Goal: Complete application form: Complete application form

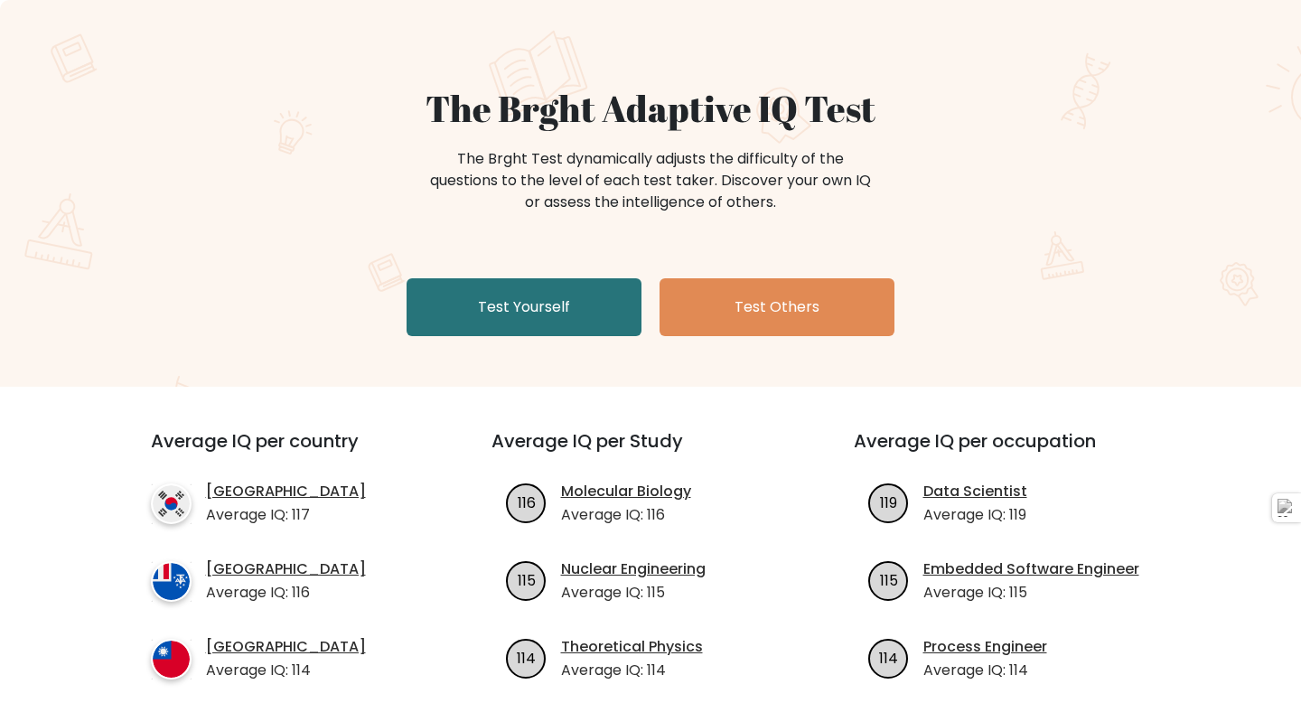
scroll to position [136, 0]
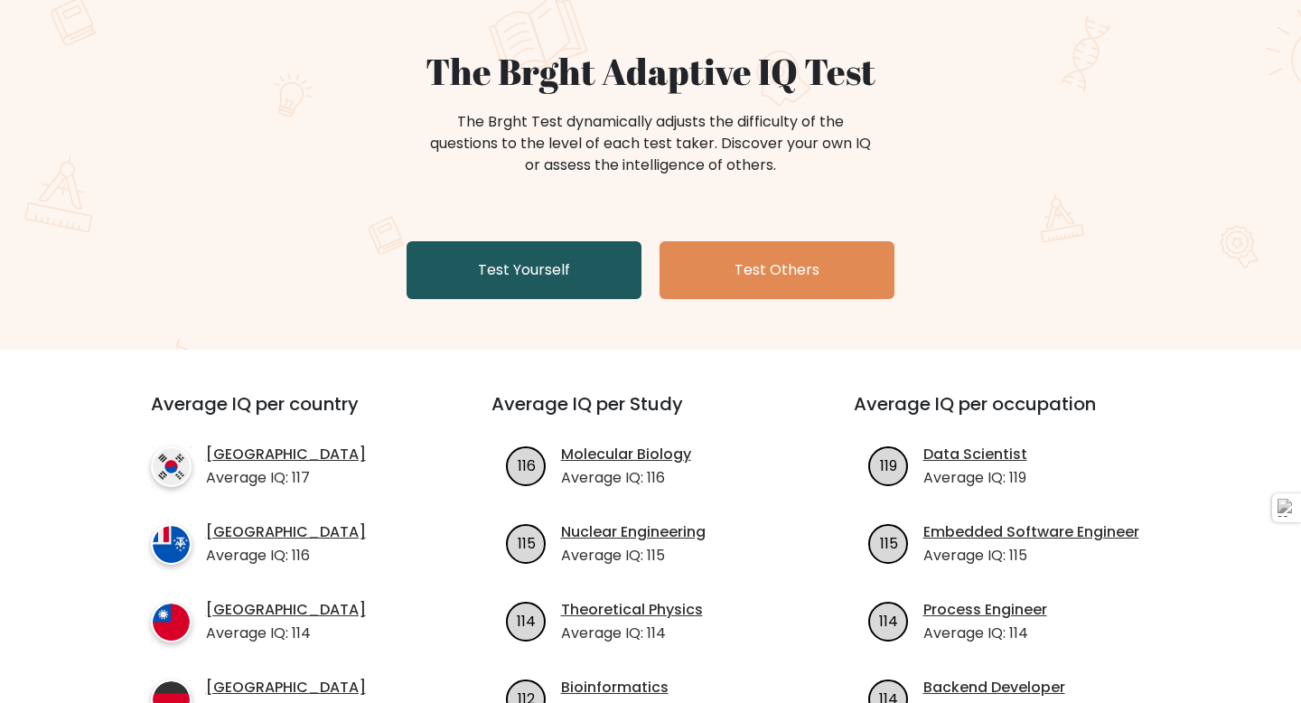
click at [576, 276] on link "Test Yourself" at bounding box center [524, 270] width 235 height 58
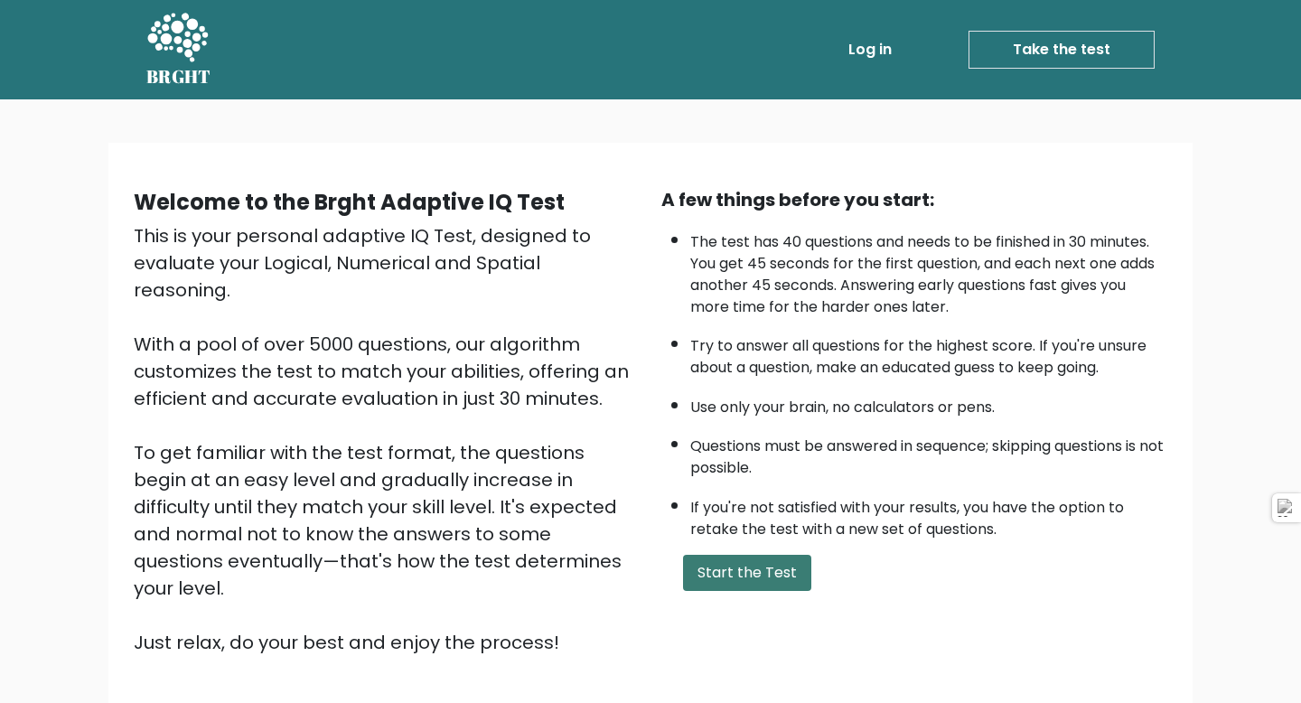
click at [790, 570] on button "Start the Test" at bounding box center [747, 573] width 128 height 36
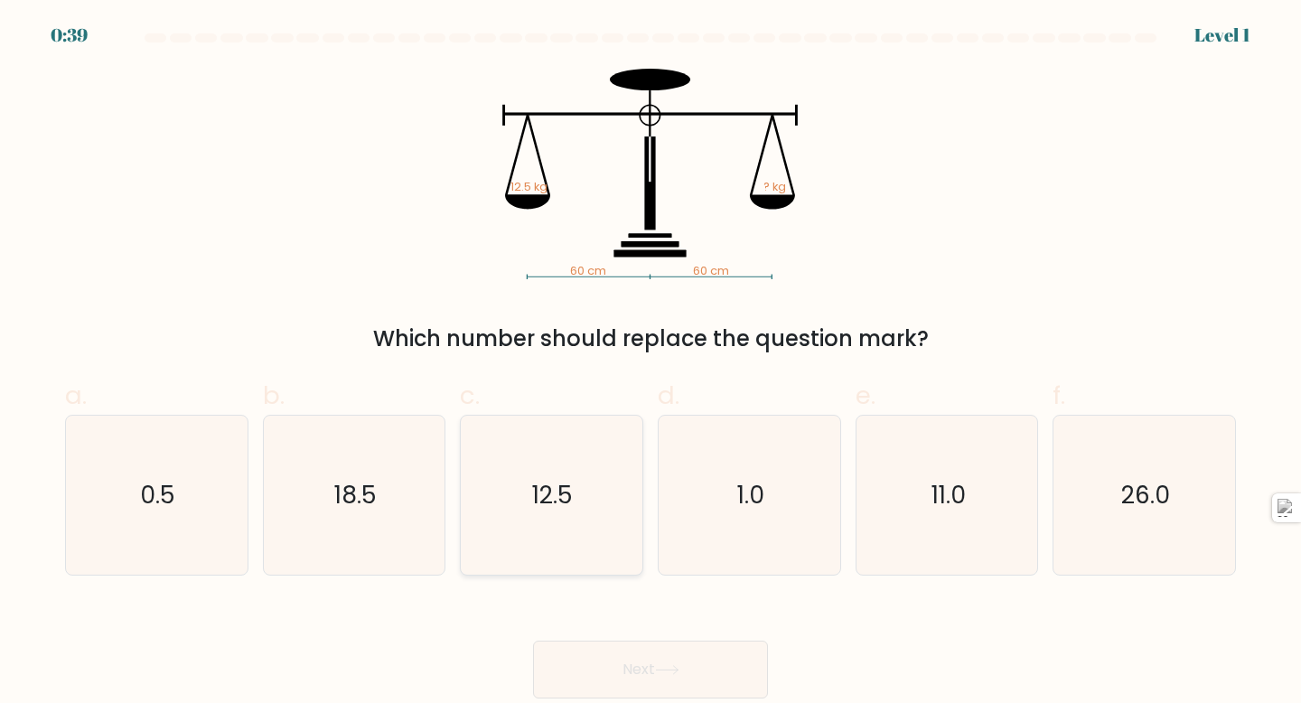
click at [522, 529] on icon "12.5" at bounding box center [552, 496] width 160 height 160
click at [651, 363] on input "c. 12.5" at bounding box center [651, 357] width 1 height 12
radio input "true"
click at [662, 674] on icon at bounding box center [667, 670] width 24 height 10
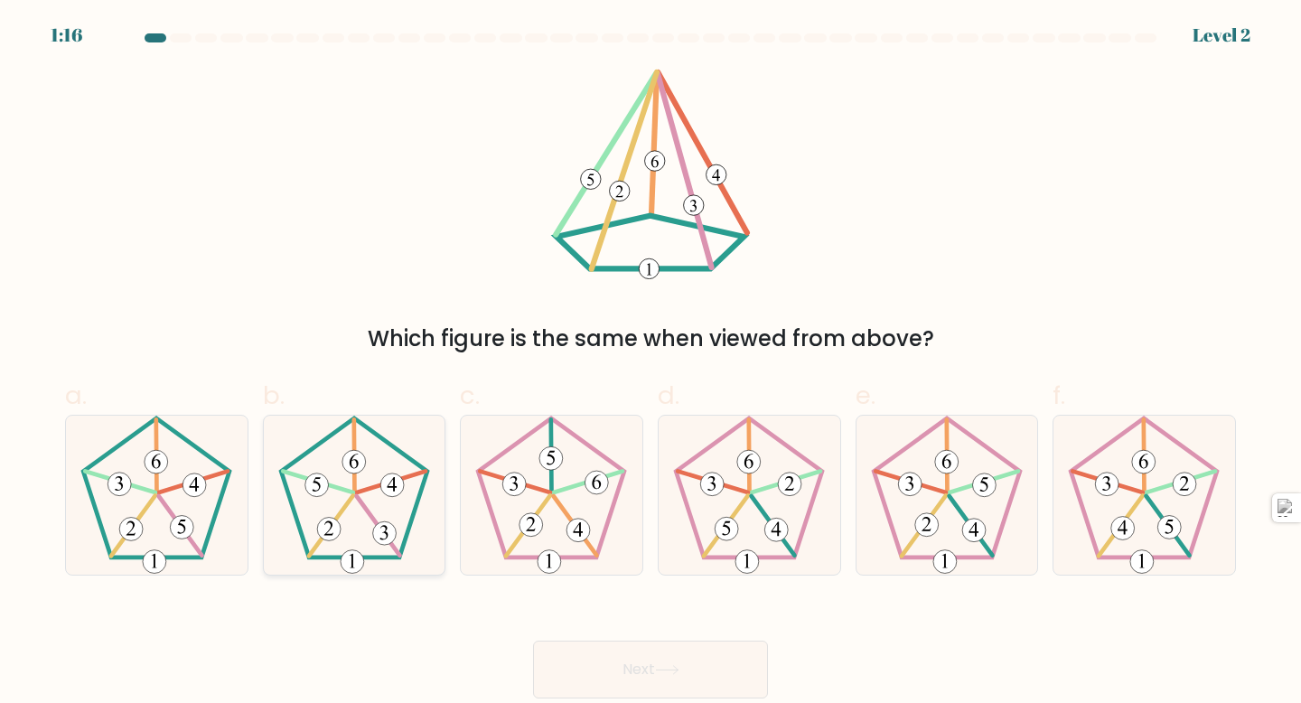
click at [393, 507] on icon at bounding box center [355, 496] width 160 height 160
click at [651, 363] on input "b." at bounding box center [651, 357] width 1 height 12
radio input "true"
click at [711, 668] on button "Next" at bounding box center [650, 670] width 235 height 58
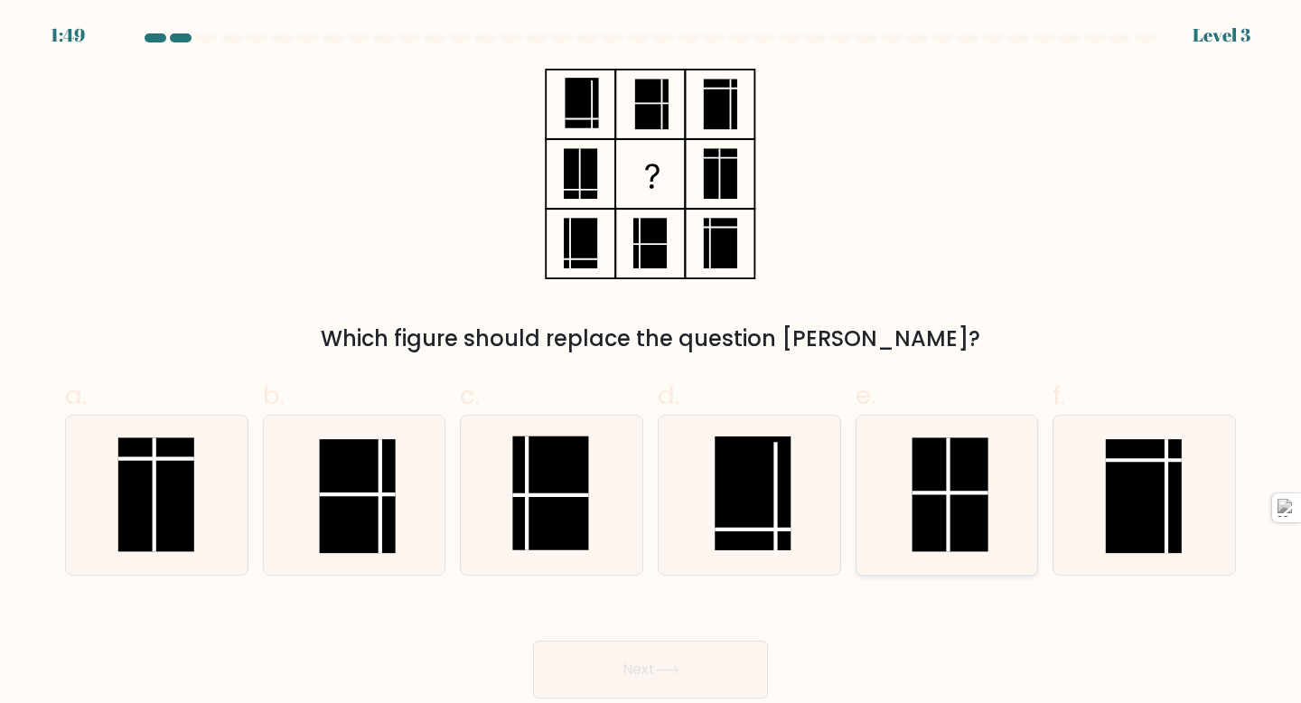
click at [963, 487] on rect at bounding box center [950, 494] width 76 height 114
click at [651, 363] on input "e." at bounding box center [651, 357] width 1 height 12
radio input "true"
click at [716, 651] on button "Next" at bounding box center [650, 670] width 235 height 58
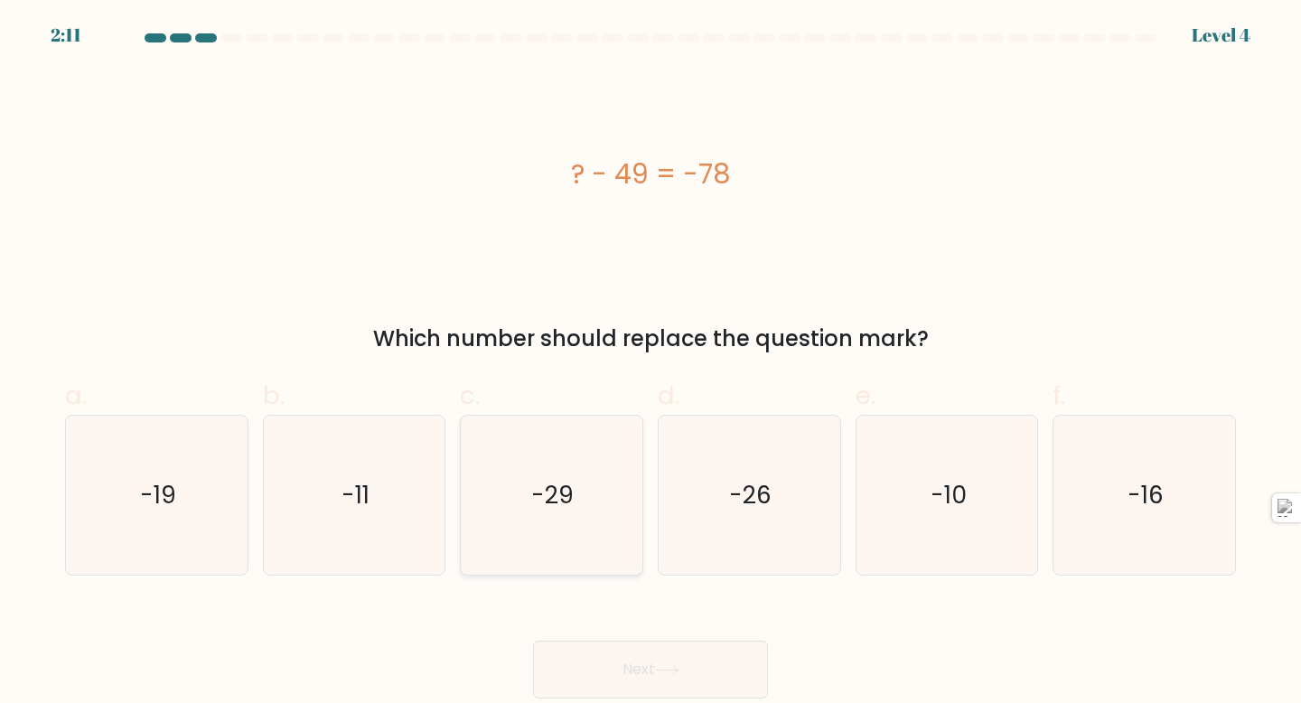
click at [583, 462] on icon "-29" at bounding box center [552, 496] width 160 height 160
click at [651, 363] on input "c. -29" at bounding box center [651, 357] width 1 height 12
radio input "true"
click at [617, 674] on button "Next" at bounding box center [650, 670] width 235 height 58
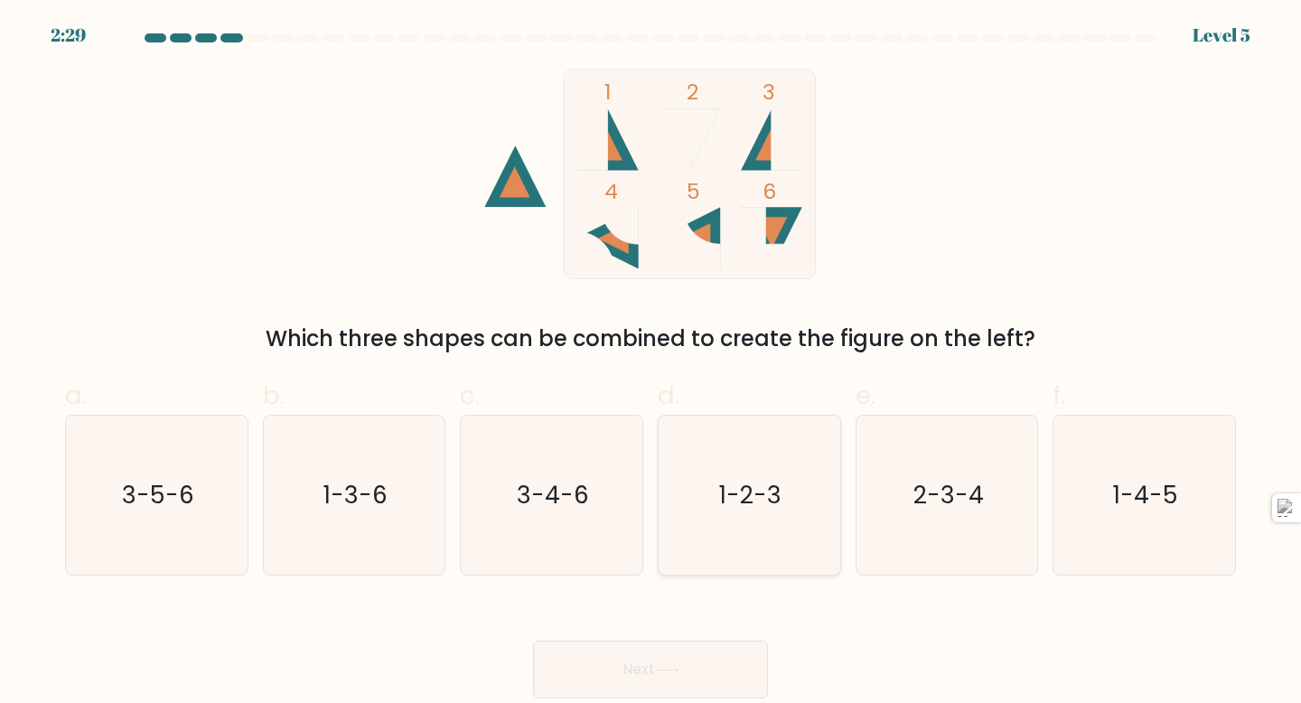
click at [785, 530] on icon "1-2-3" at bounding box center [749, 496] width 160 height 160
click at [651, 363] on input "d. 1-2-3" at bounding box center [651, 357] width 1 height 12
radio input "true"
click at [687, 659] on button "Next" at bounding box center [650, 670] width 235 height 58
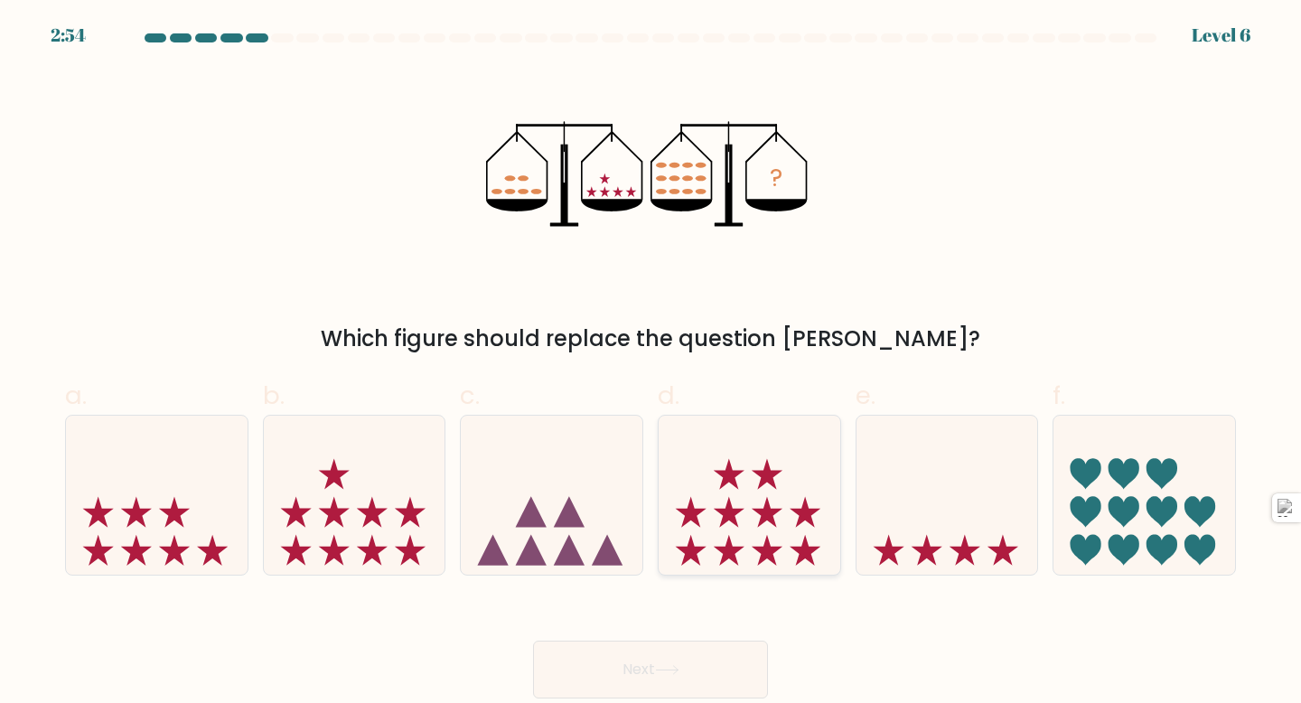
click at [702, 490] on icon at bounding box center [750, 495] width 182 height 150
click at [651, 363] on input "d." at bounding box center [651, 357] width 1 height 12
radio input "true"
click at [681, 681] on button "Next" at bounding box center [650, 670] width 235 height 58
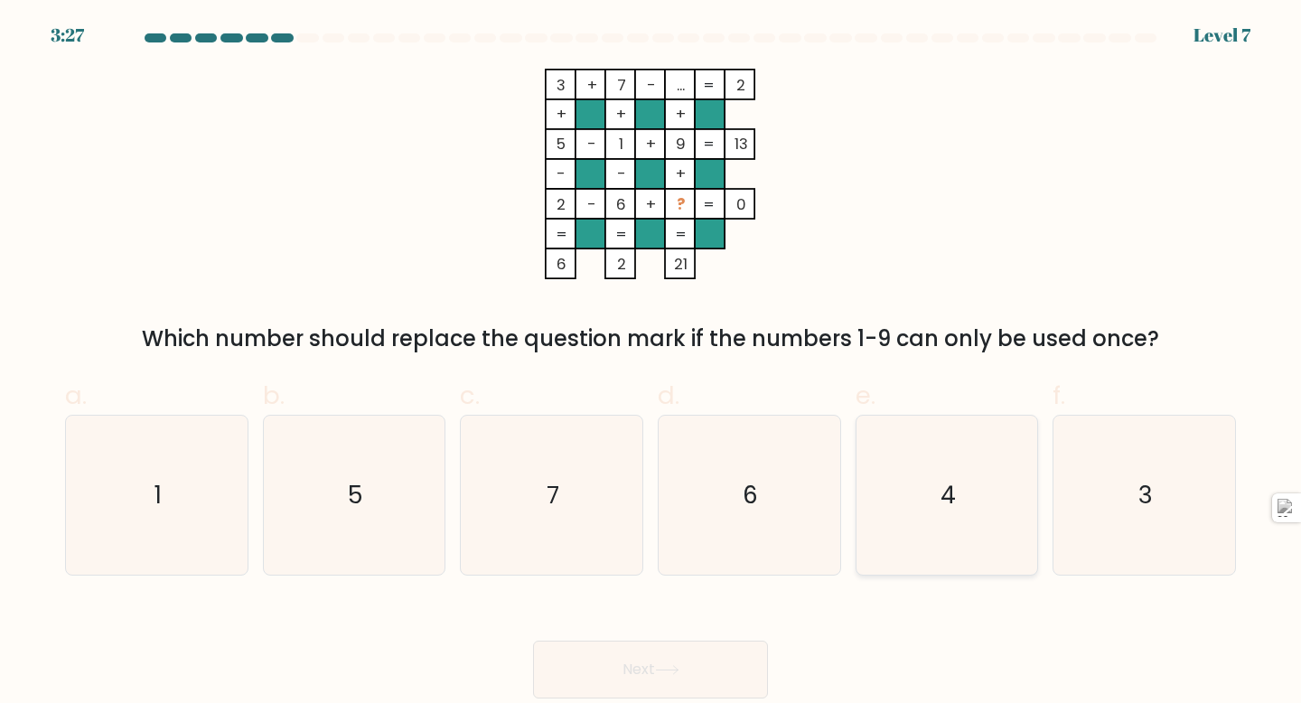
click at [934, 472] on icon "4" at bounding box center [947, 496] width 160 height 160
click at [651, 363] on input "e. 4" at bounding box center [651, 357] width 1 height 12
radio input "true"
click at [696, 678] on button "Next" at bounding box center [650, 670] width 235 height 58
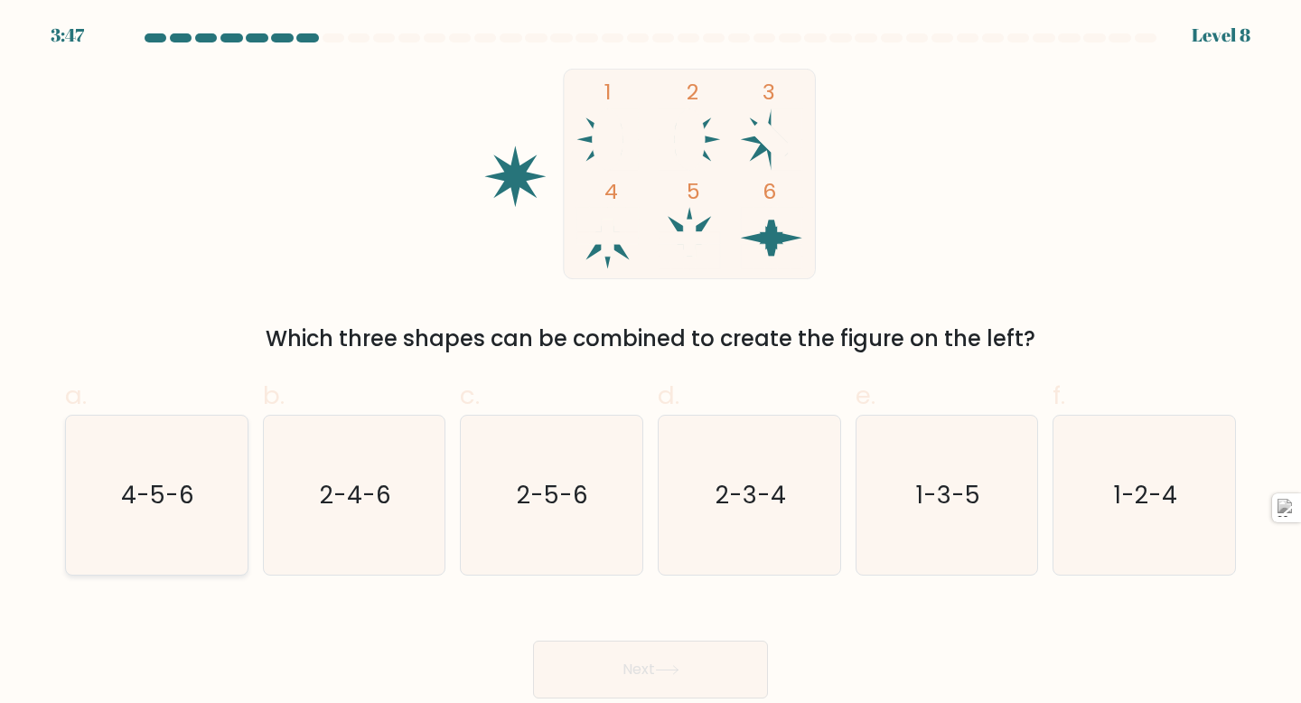
click at [190, 509] on text "4-5-6" at bounding box center [158, 494] width 73 height 33
click at [651, 363] on input "a. 4-5-6" at bounding box center [651, 357] width 1 height 12
radio input "true"
click at [749, 664] on button "Next" at bounding box center [650, 670] width 235 height 58
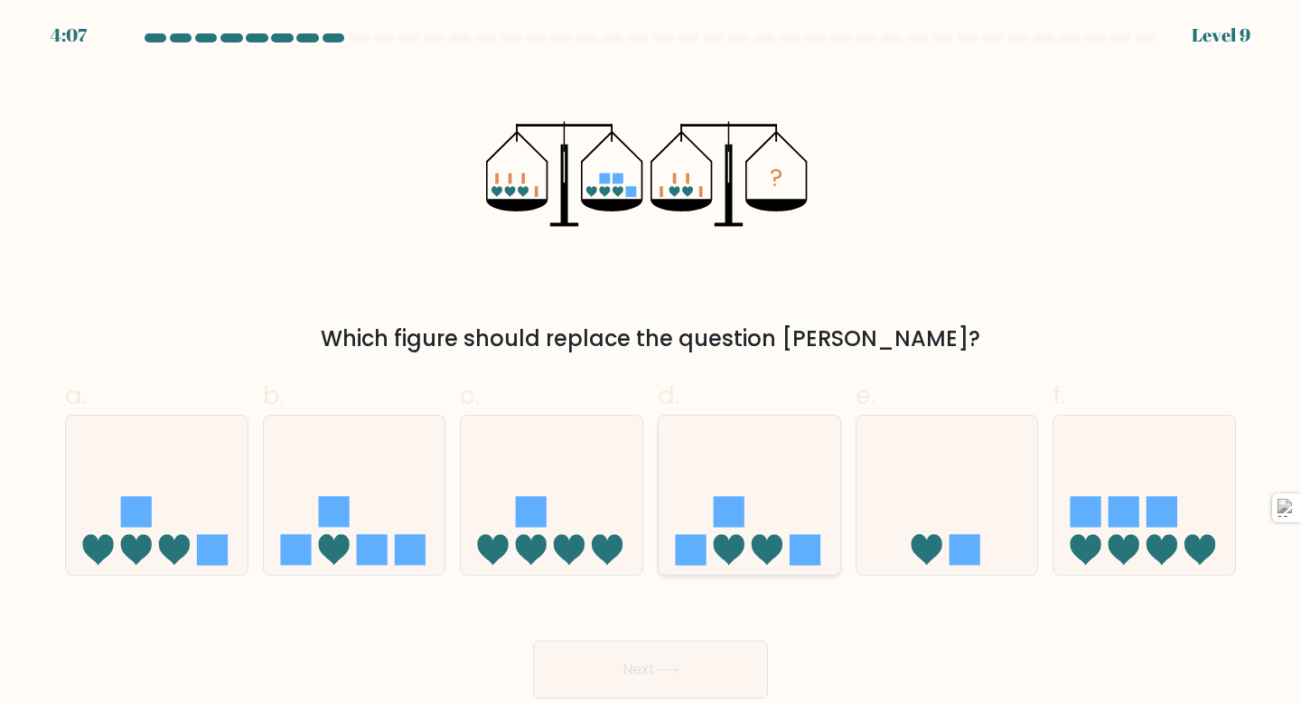
click at [736, 518] on rect at bounding box center [729, 511] width 31 height 31
click at [651, 363] on input "d." at bounding box center [651, 357] width 1 height 12
radio input "true"
click at [649, 680] on button "Next" at bounding box center [650, 670] width 235 height 58
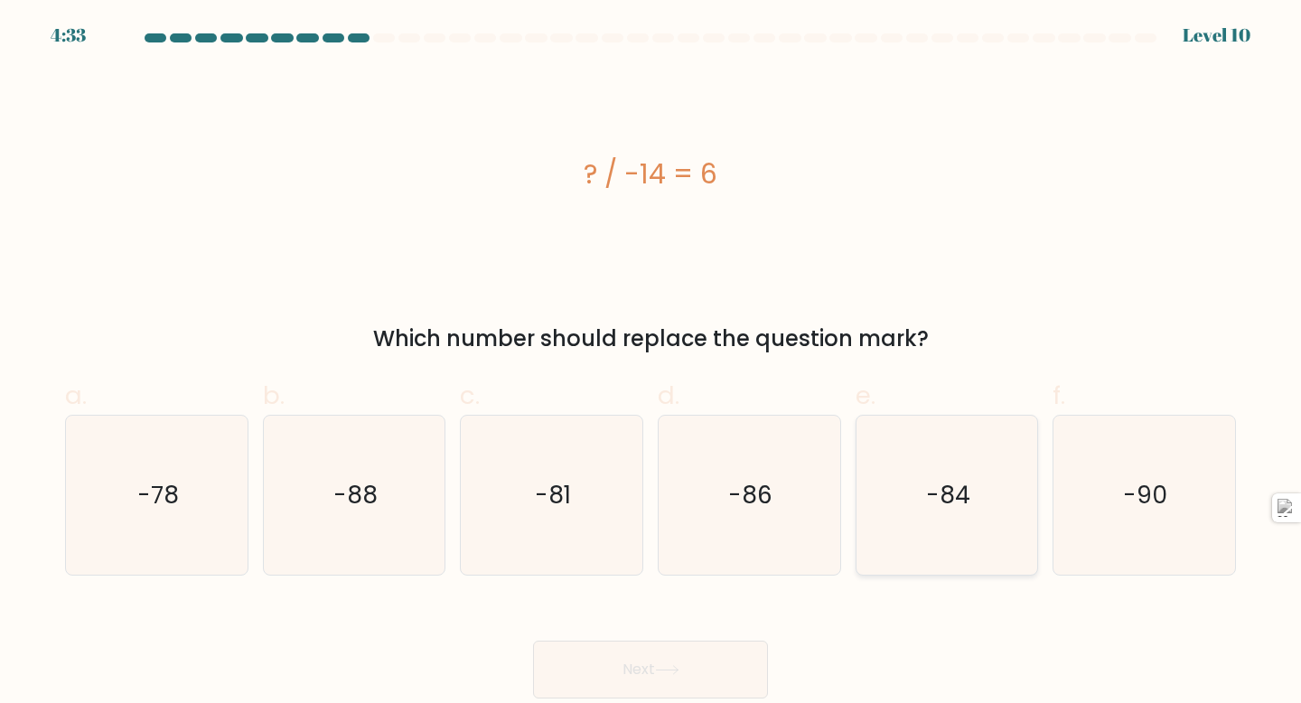
click at [970, 502] on icon "-84" at bounding box center [947, 496] width 160 height 160
click at [651, 363] on input "e. -84" at bounding box center [651, 357] width 1 height 12
radio input "true"
click at [718, 663] on button "Next" at bounding box center [650, 670] width 235 height 58
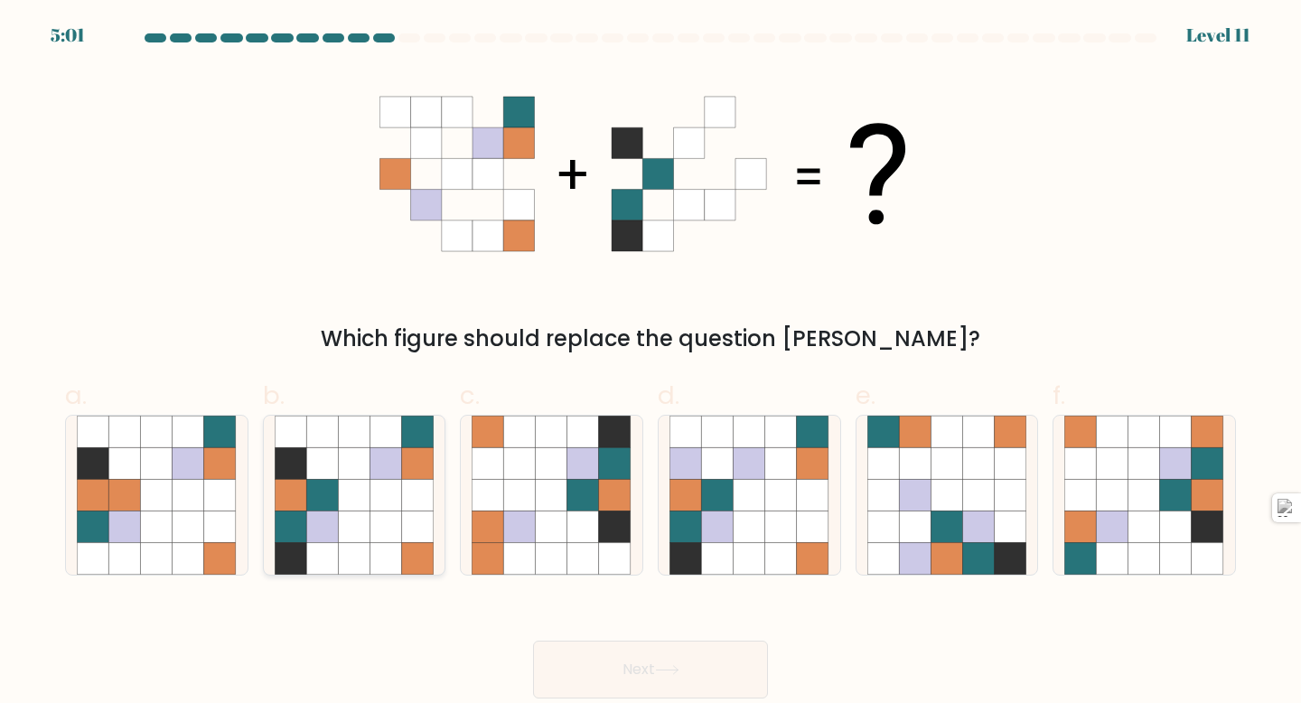
click at [341, 497] on icon at bounding box center [354, 495] width 32 height 32
click at [651, 363] on input "b." at bounding box center [651, 357] width 1 height 12
radio input "true"
click at [572, 688] on button "Next" at bounding box center [650, 670] width 235 height 58
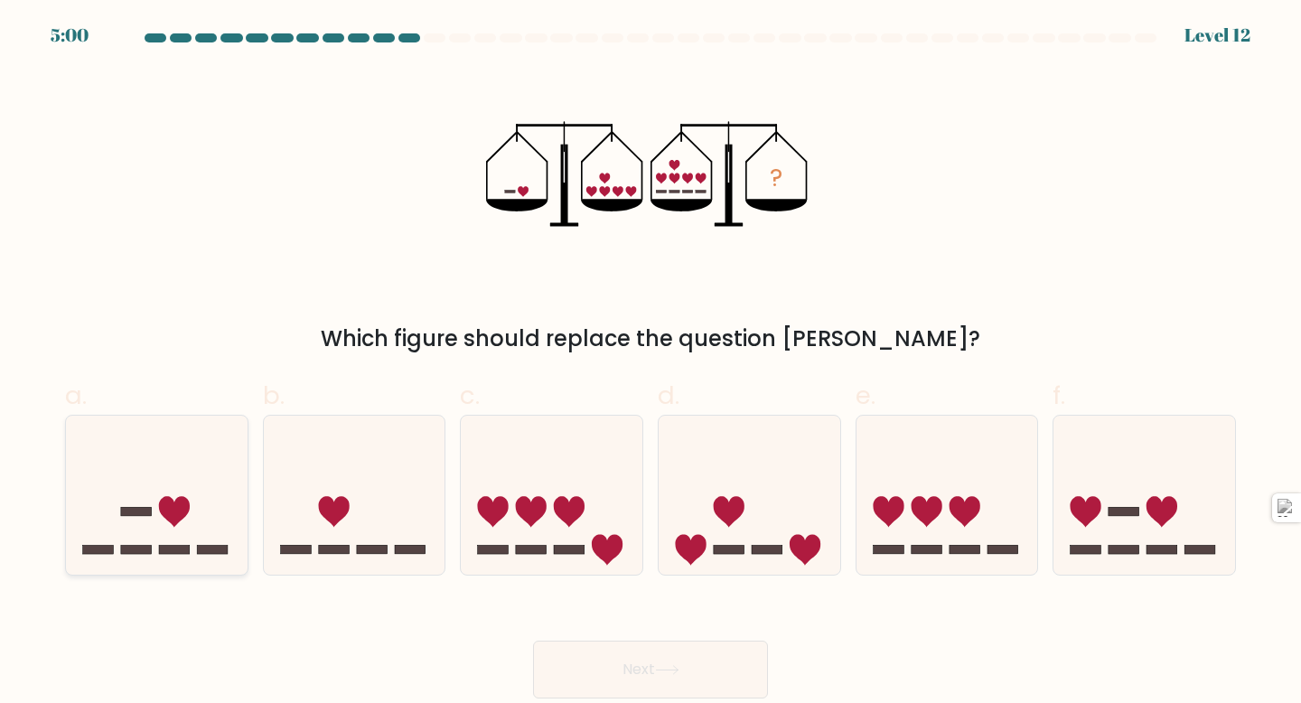
click at [189, 536] on icon at bounding box center [157, 495] width 182 height 150
click at [651, 363] on input "a." at bounding box center [651, 357] width 1 height 12
radio input "true"
click at [696, 678] on button "Next" at bounding box center [650, 670] width 235 height 58
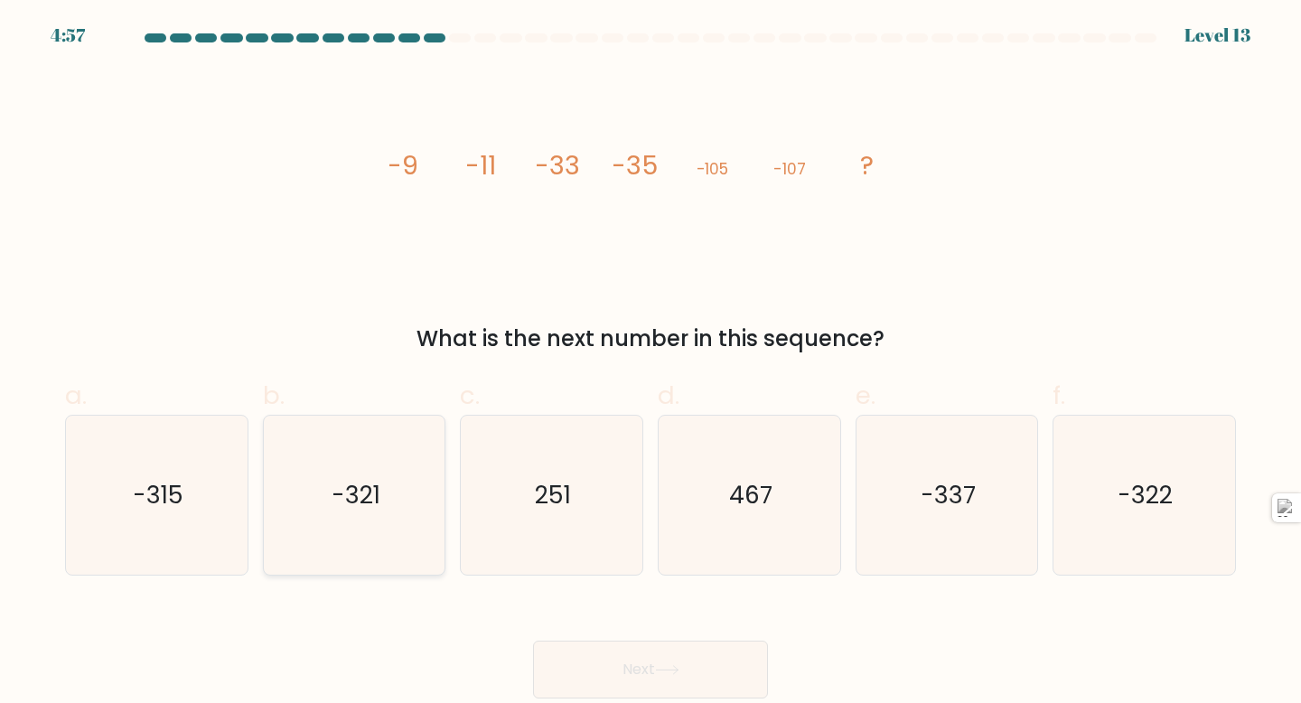
click at [361, 475] on icon "-321" at bounding box center [355, 496] width 160 height 160
click at [651, 363] on input "b. -321" at bounding box center [651, 357] width 1 height 12
radio input "true"
click at [693, 677] on button "Next" at bounding box center [650, 670] width 235 height 58
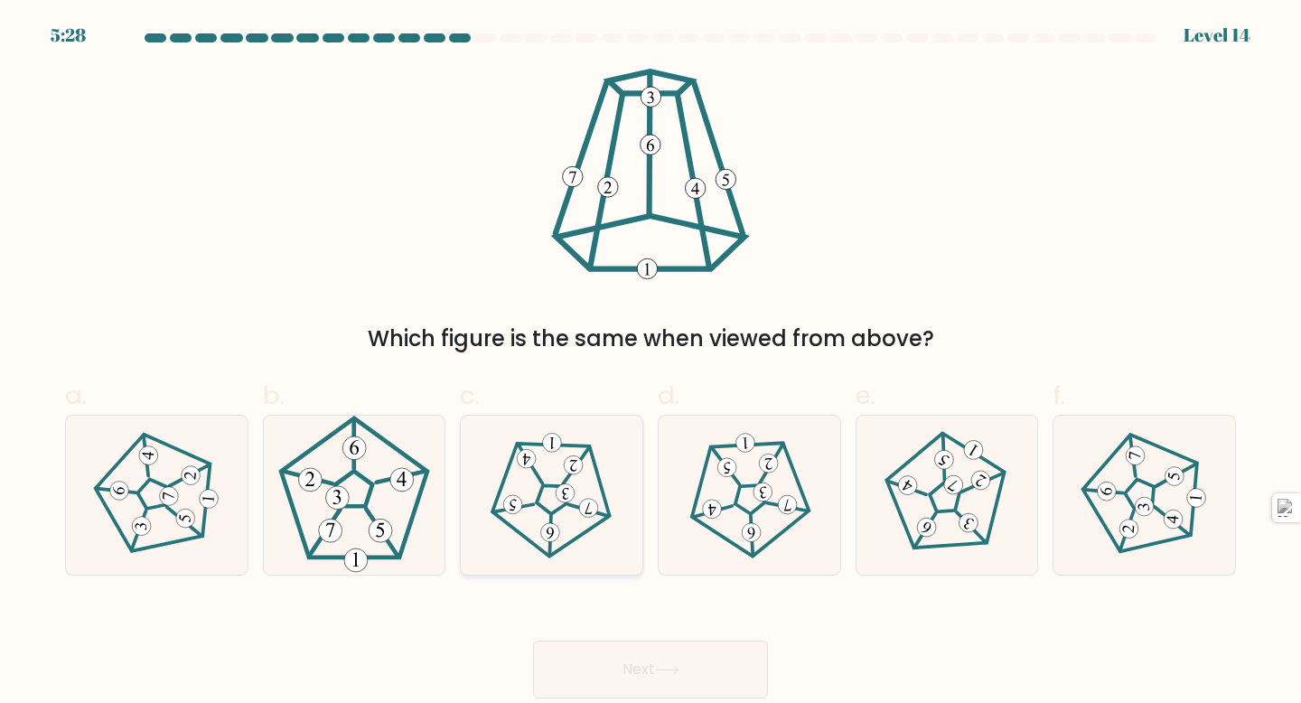
click at [578, 492] on icon at bounding box center [551, 494] width 127 height 127
click at [651, 363] on input "c." at bounding box center [651, 357] width 1 height 12
radio input "true"
click at [667, 666] on icon at bounding box center [667, 670] width 24 height 10
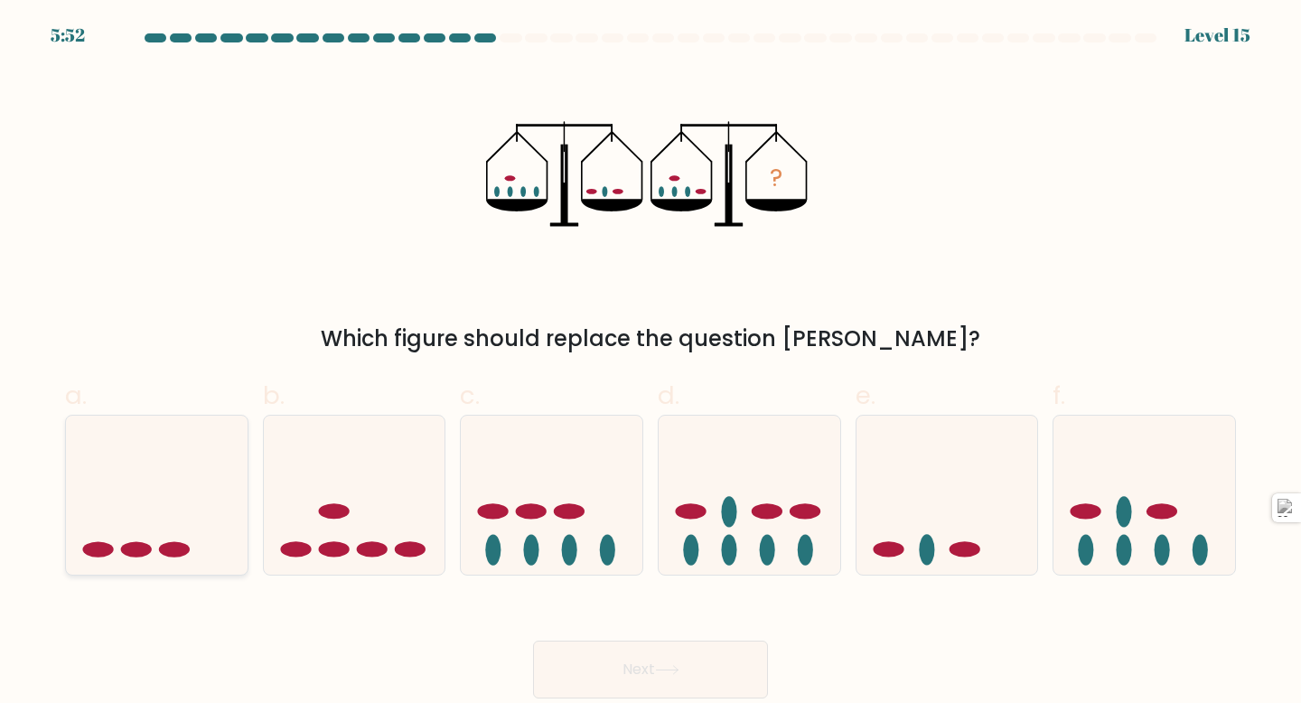
click at [155, 504] on icon at bounding box center [157, 495] width 182 height 150
click at [651, 363] on input "a." at bounding box center [651, 357] width 1 height 12
radio input "true"
click at [651, 653] on button "Next" at bounding box center [650, 670] width 235 height 58
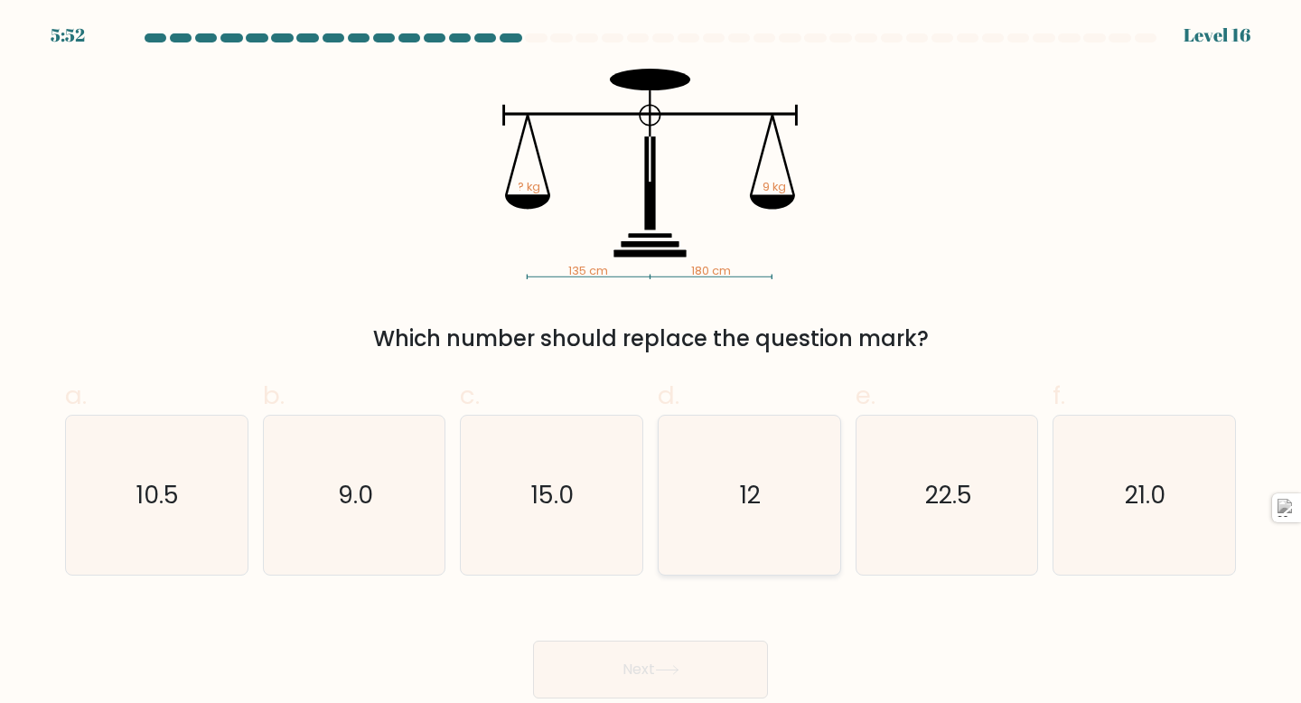
click at [780, 489] on icon "12" at bounding box center [749, 496] width 160 height 160
click at [651, 363] on input "d. 12" at bounding box center [651, 357] width 1 height 12
radio input "true"
click at [624, 656] on button "Next" at bounding box center [650, 670] width 235 height 58
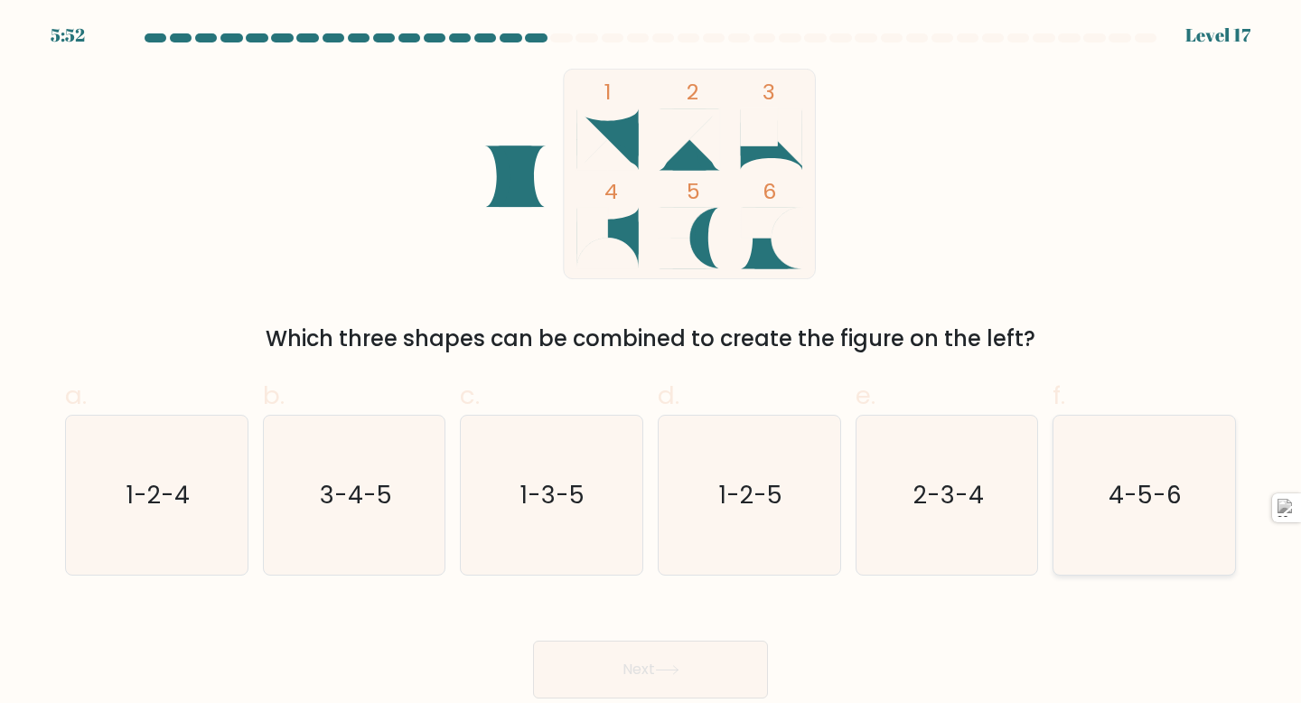
click at [1156, 495] on text "4-5-6" at bounding box center [1145, 494] width 73 height 33
click at [651, 363] on input "f. 4-5-6" at bounding box center [651, 357] width 1 height 12
radio input "true"
click at [651, 664] on button "Next" at bounding box center [650, 670] width 235 height 58
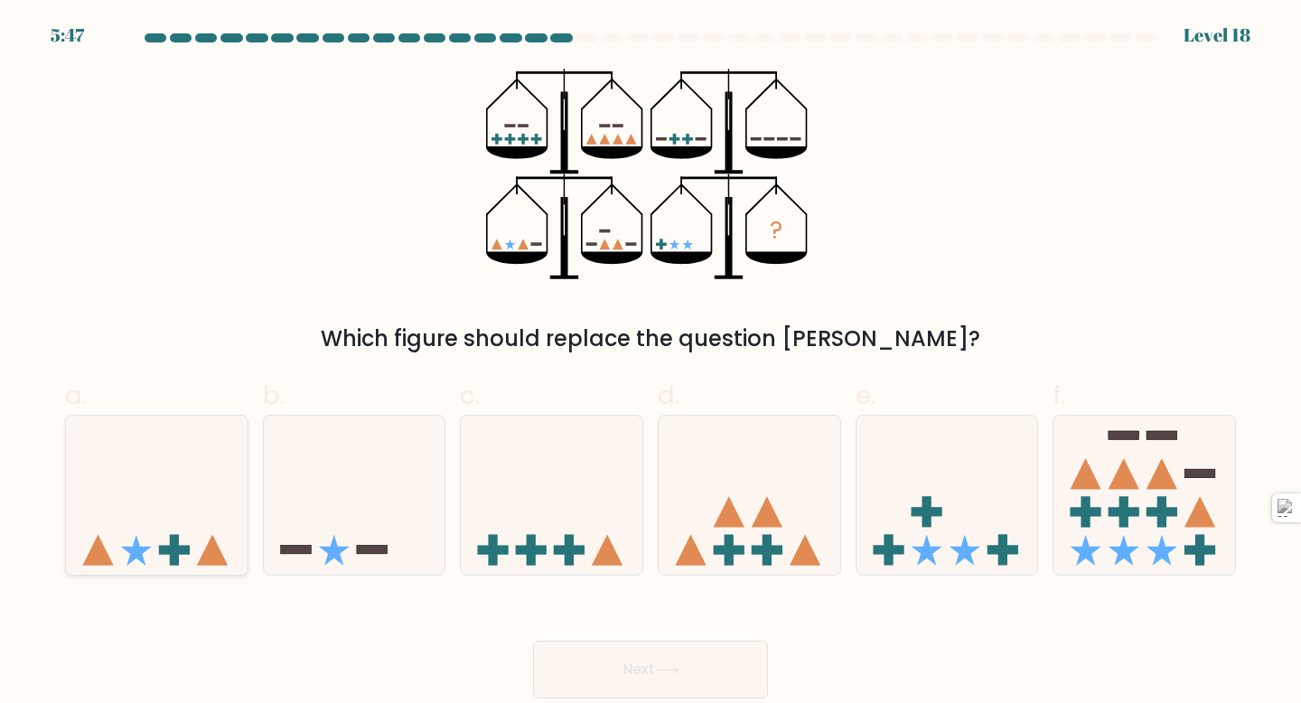
click at [163, 510] on icon at bounding box center [157, 495] width 182 height 150
click at [651, 363] on input "a." at bounding box center [651, 357] width 1 height 12
radio input "true"
click at [730, 661] on button "Next" at bounding box center [650, 670] width 235 height 58
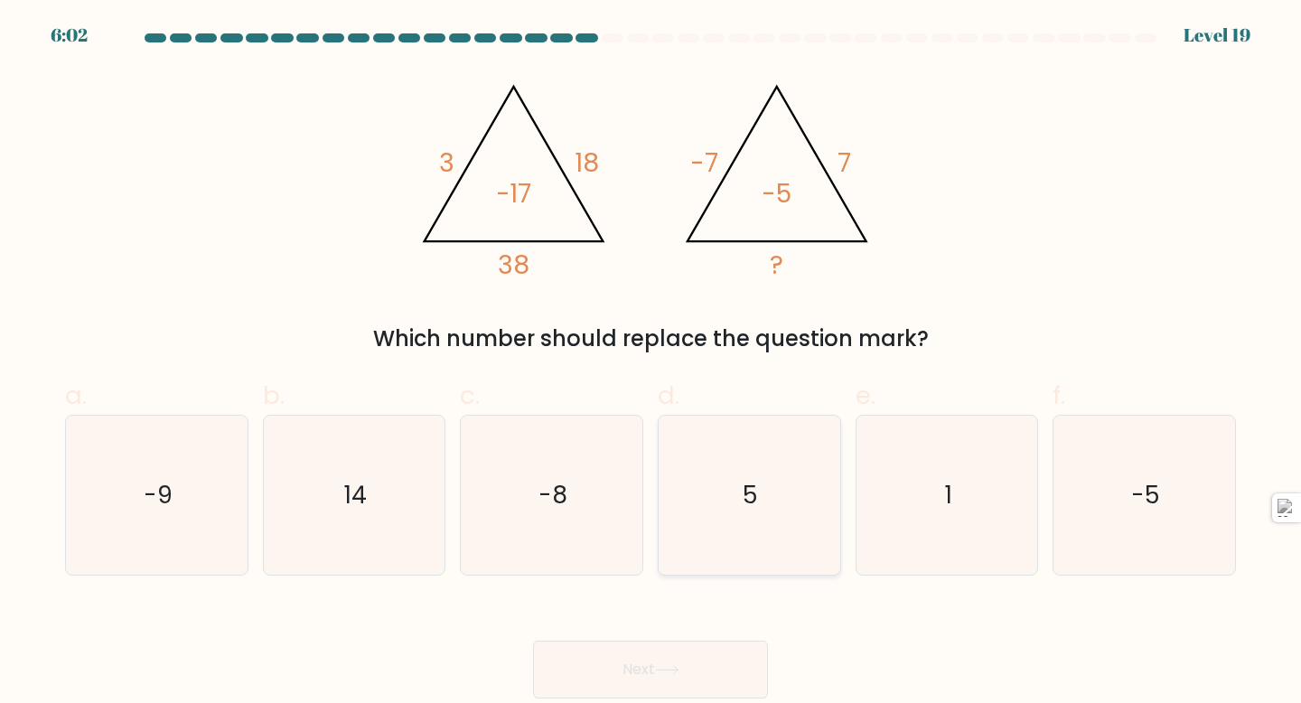
click at [700, 485] on icon "5" at bounding box center [749, 496] width 160 height 160
click at [651, 363] on input "d. 5" at bounding box center [651, 357] width 1 height 12
radio input "true"
click at [678, 674] on icon at bounding box center [667, 670] width 24 height 10
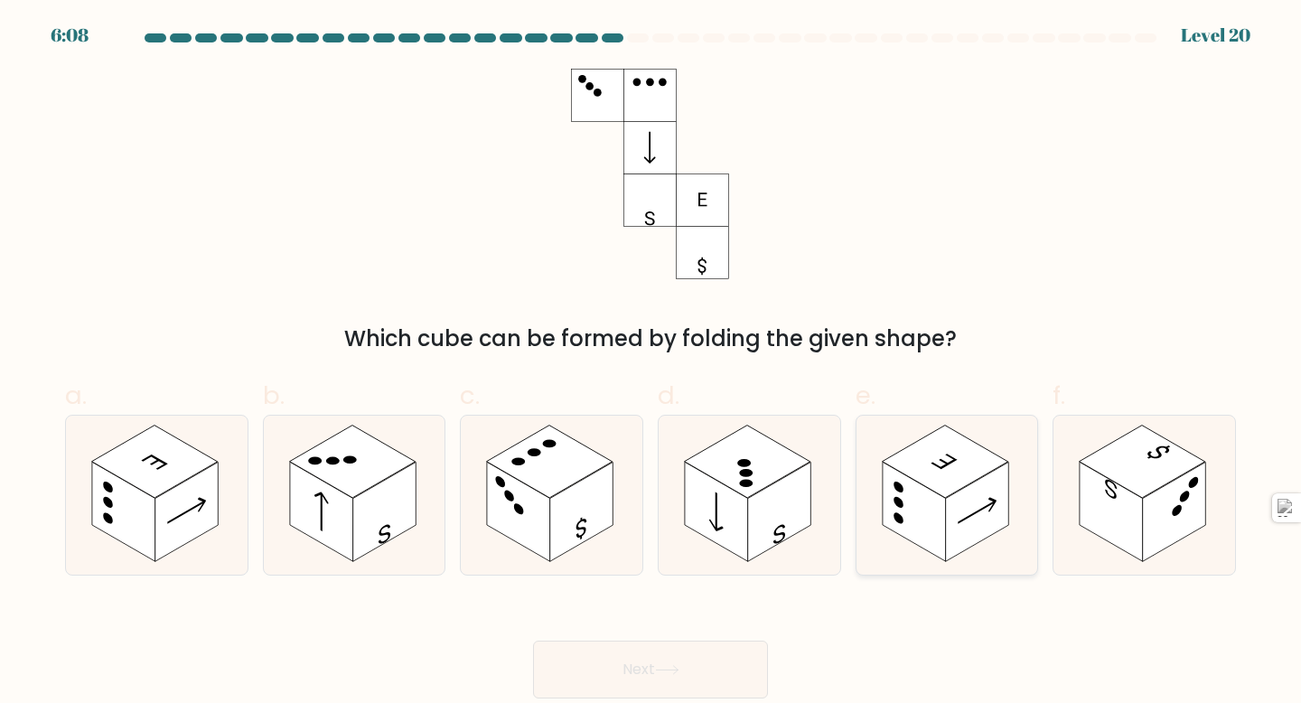
click at [956, 536] on rect at bounding box center [977, 511] width 63 height 99
click at [651, 363] on input "e." at bounding box center [651, 357] width 1 height 12
radio input "true"
click at [679, 672] on icon at bounding box center [667, 670] width 24 height 10
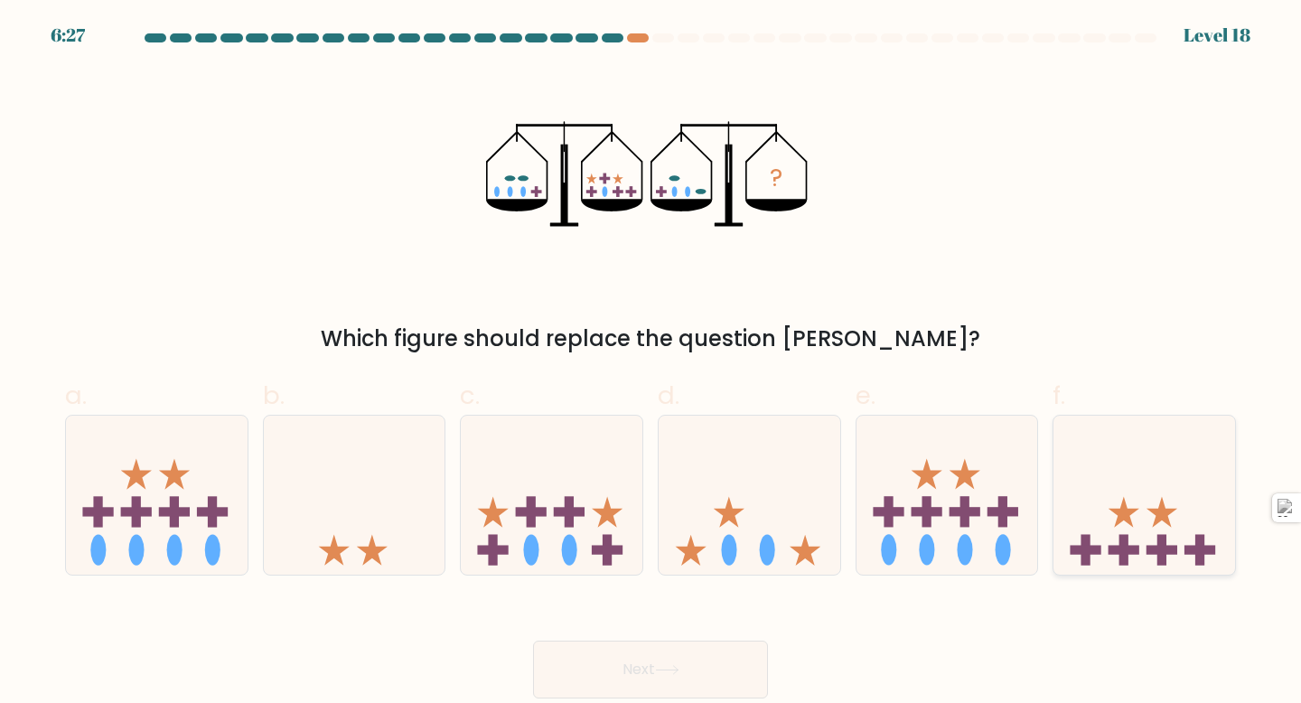
click at [1183, 529] on icon at bounding box center [1144, 495] width 182 height 150
click at [651, 363] on input "f." at bounding box center [651, 357] width 1 height 12
radio input "true"
click at [985, 501] on icon at bounding box center [947, 495] width 182 height 150
click at [651, 363] on input "e." at bounding box center [651, 357] width 1 height 12
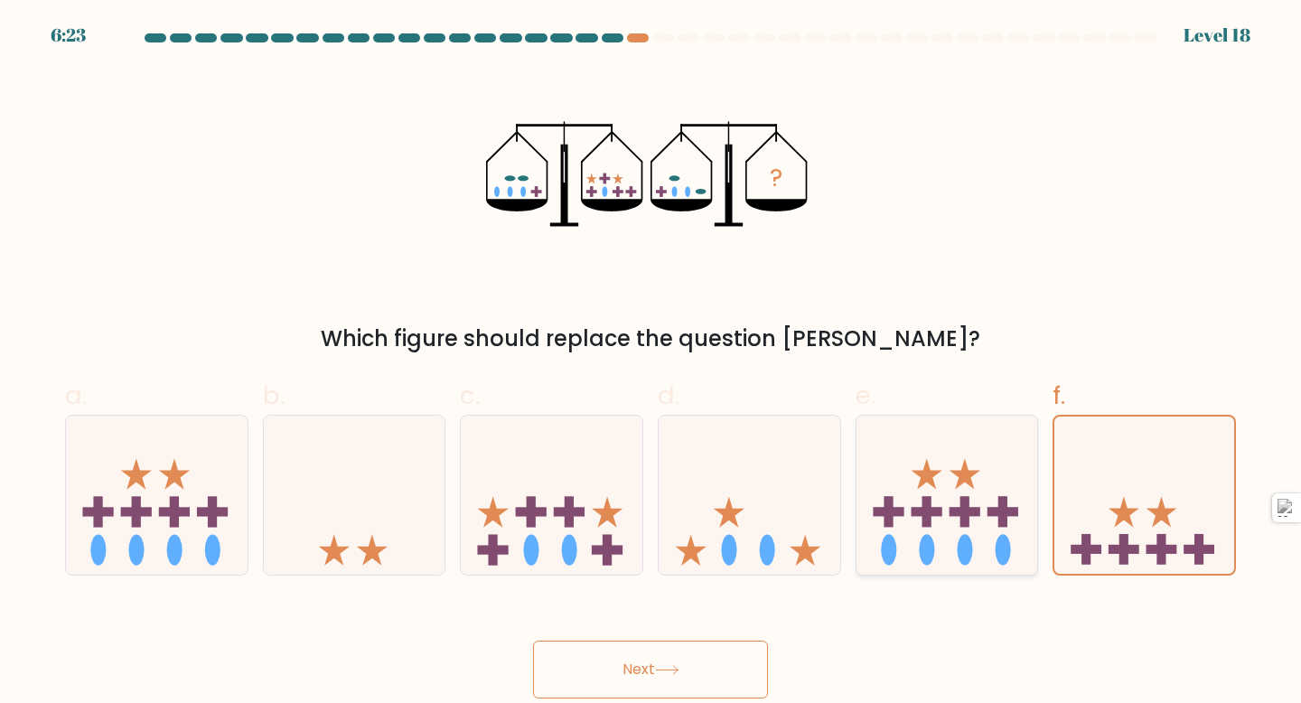
radio input "true"
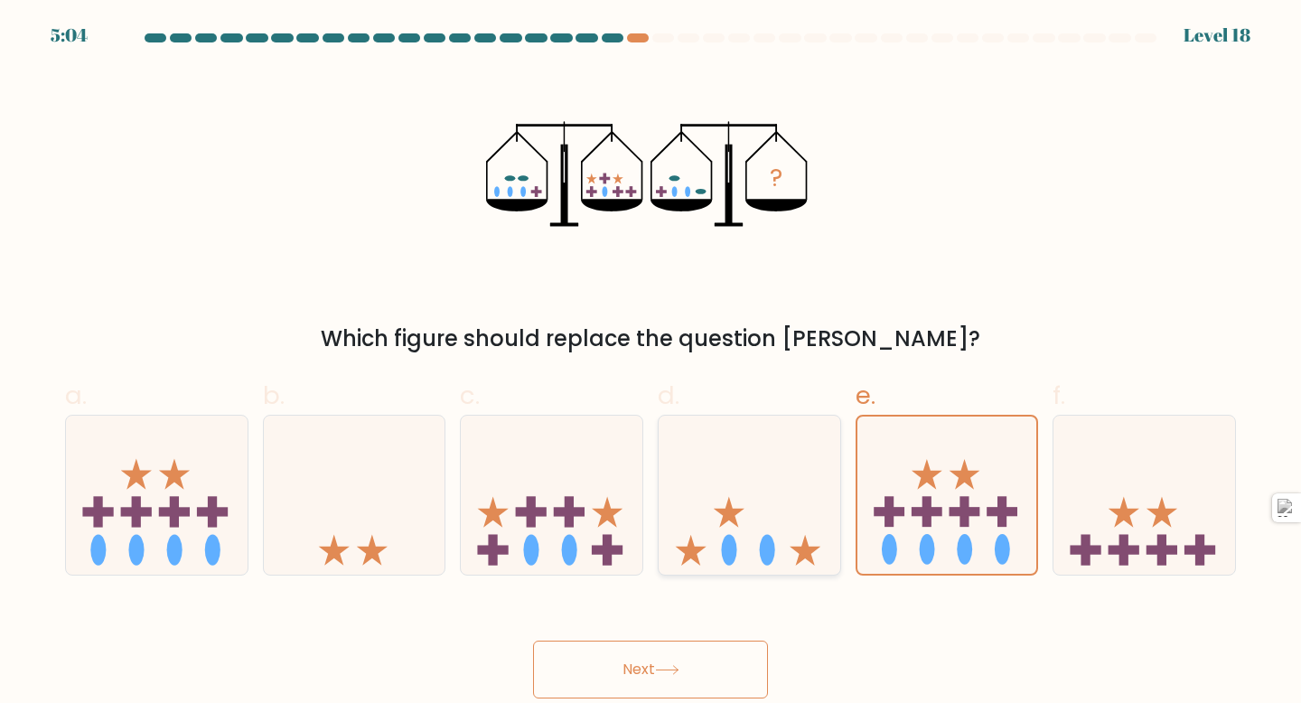
click at [755, 485] on icon at bounding box center [750, 495] width 182 height 150
click at [651, 363] on input "d." at bounding box center [651, 357] width 1 height 12
radio input "true"
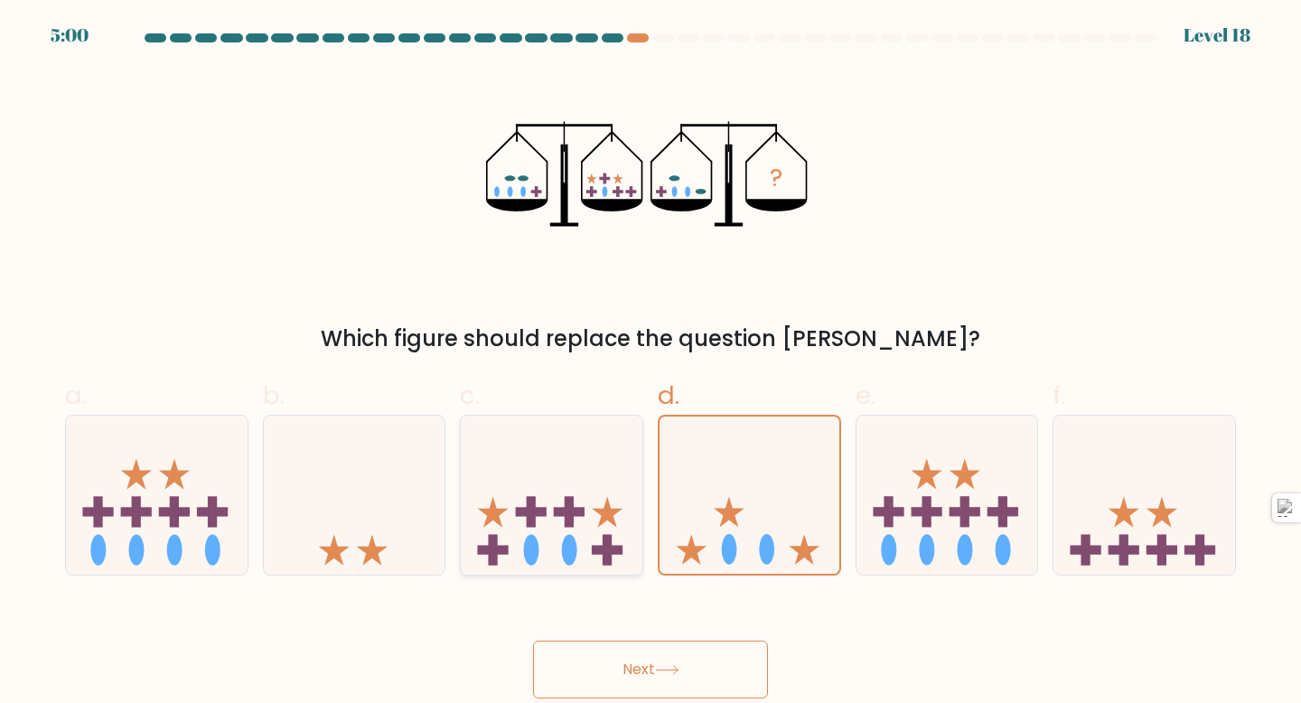
click at [529, 517] on rect at bounding box center [531, 511] width 9 height 31
click at [651, 363] on input "c." at bounding box center [651, 357] width 1 height 12
radio input "true"
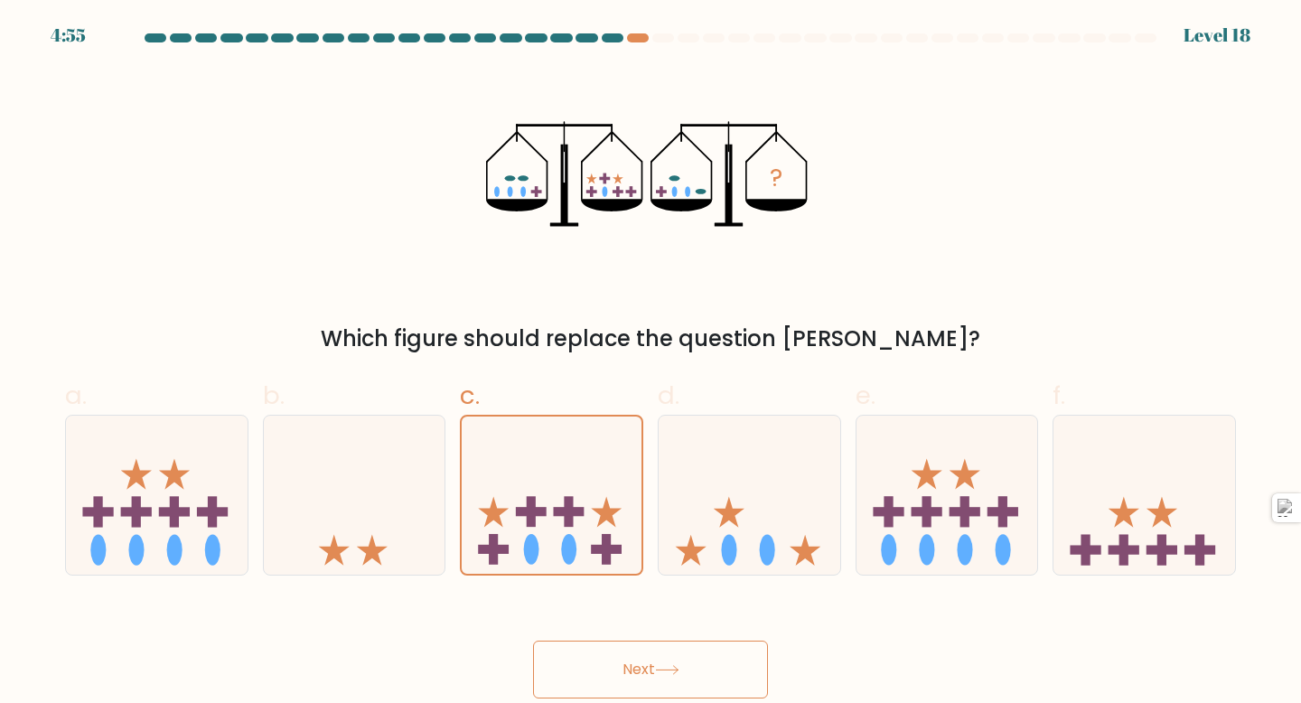
click at [651, 674] on button "Next" at bounding box center [650, 670] width 235 height 58
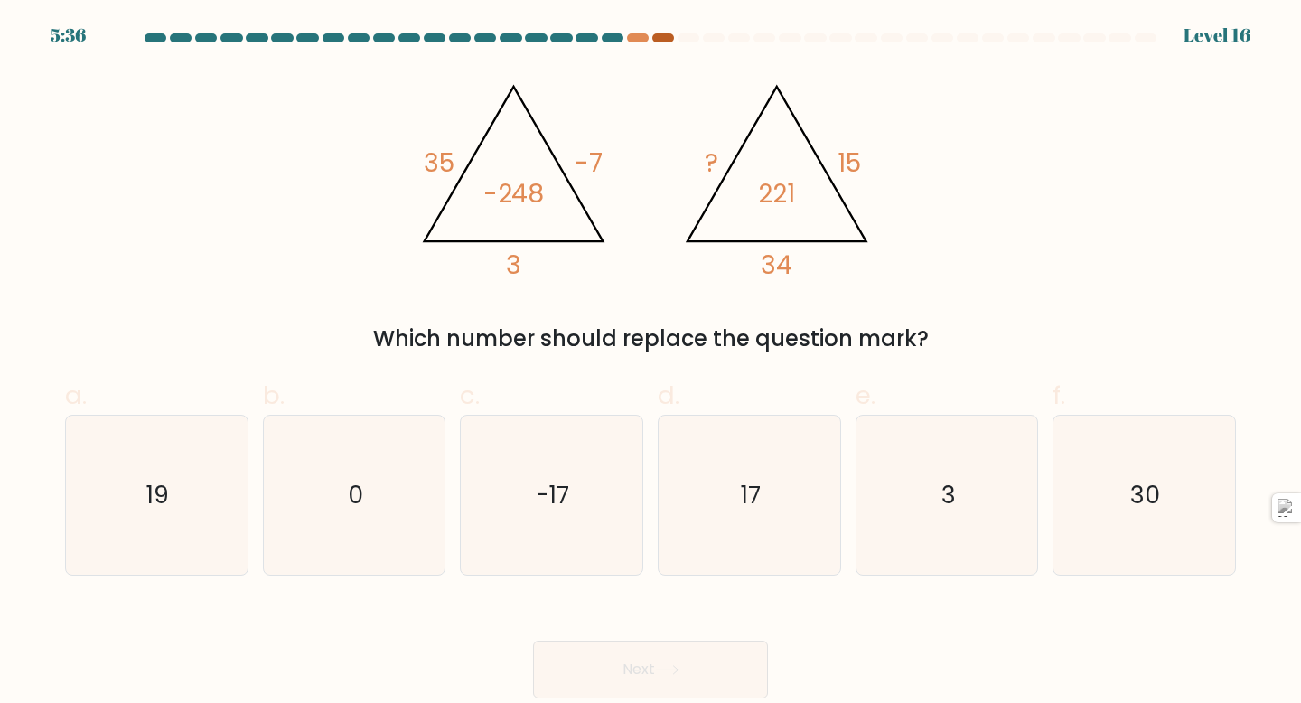
click at [660, 41] on div at bounding box center [663, 37] width 22 height 9
click at [628, 38] on div at bounding box center [638, 37] width 22 height 9
click at [738, 491] on icon "17" at bounding box center [749, 496] width 160 height 160
click at [651, 363] on input "d. 17" at bounding box center [651, 357] width 1 height 12
radio input "true"
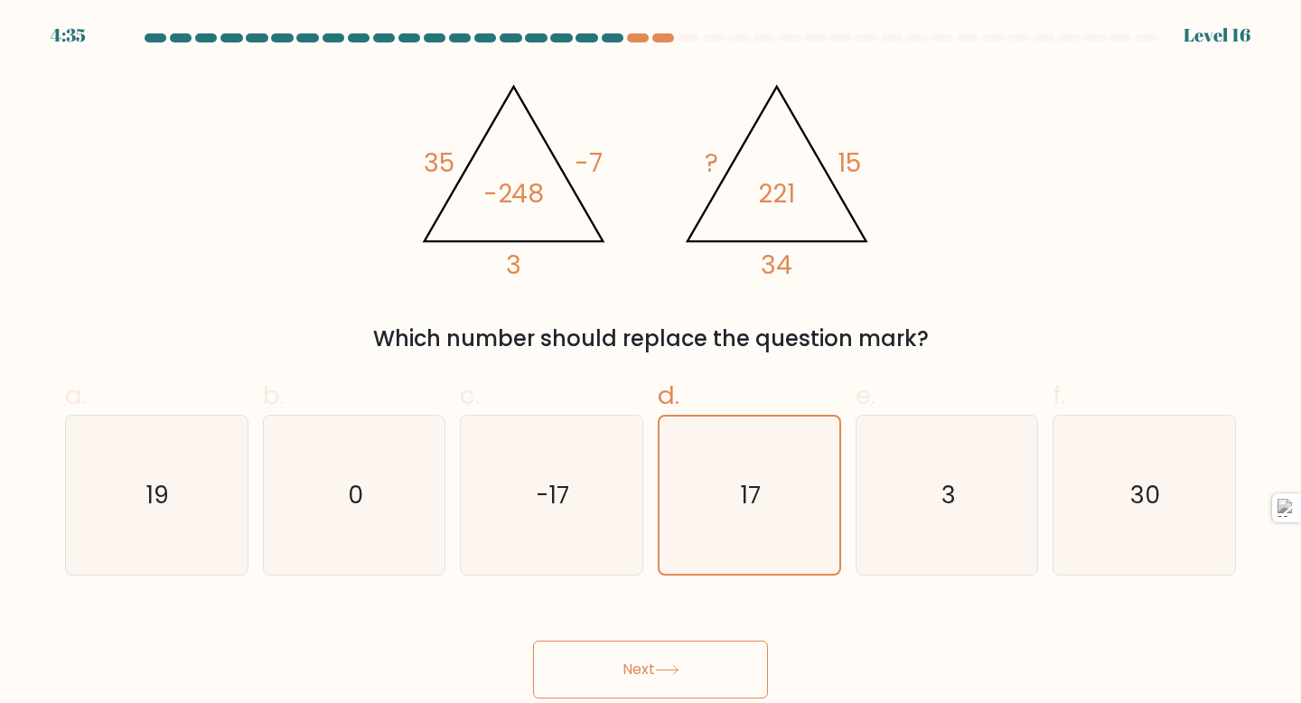
click at [698, 664] on button "Next" at bounding box center [650, 670] width 235 height 58
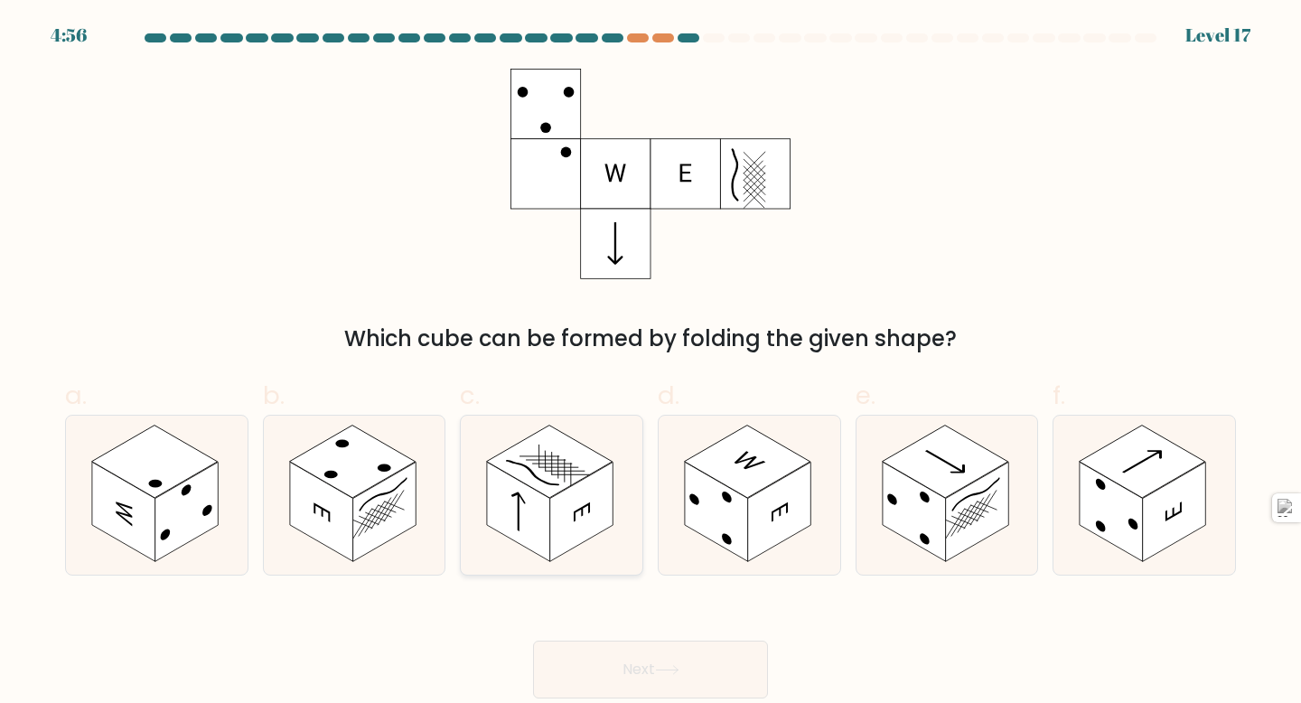
click at [556, 462] on rect at bounding box center [550, 461] width 126 height 73
click at [651, 363] on input "c." at bounding box center [651, 357] width 1 height 12
radio input "true"
click at [675, 662] on button "Next" at bounding box center [650, 670] width 235 height 58
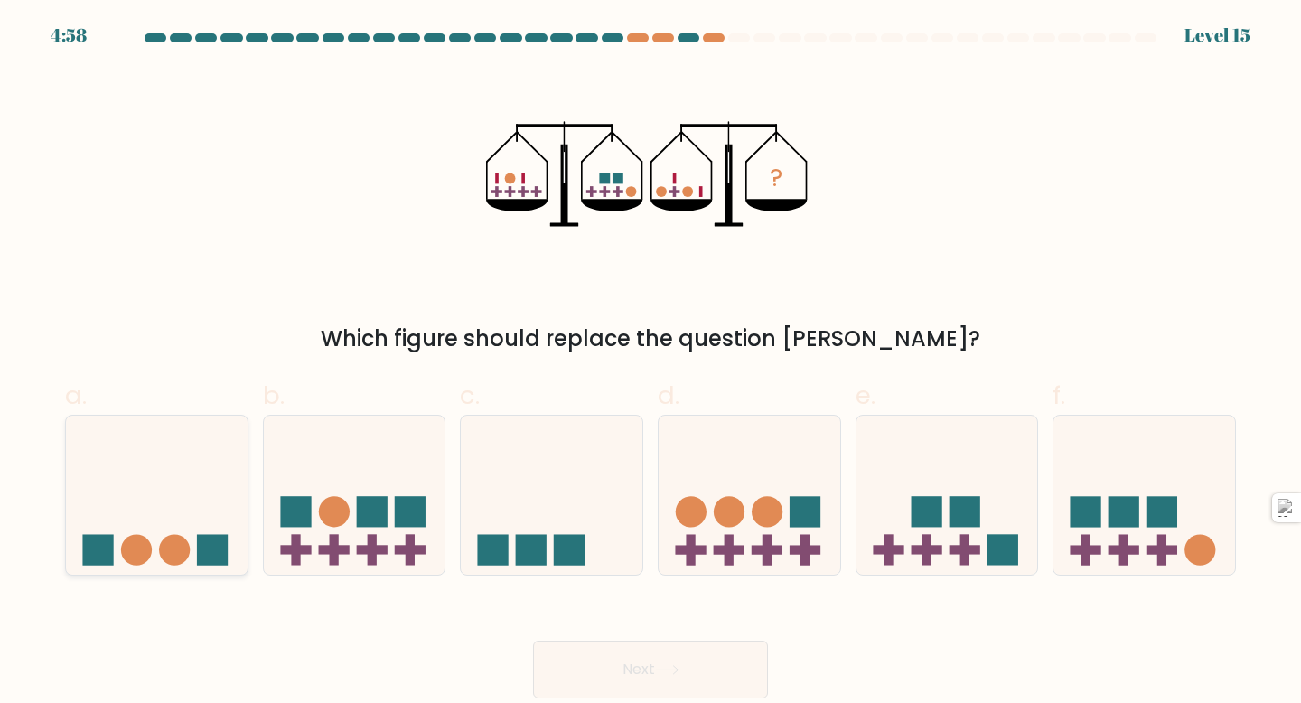
click at [129, 533] on icon at bounding box center [157, 495] width 182 height 150
click at [651, 363] on input "a." at bounding box center [651, 357] width 1 height 12
radio input "true"
click at [664, 668] on icon at bounding box center [667, 670] width 24 height 10
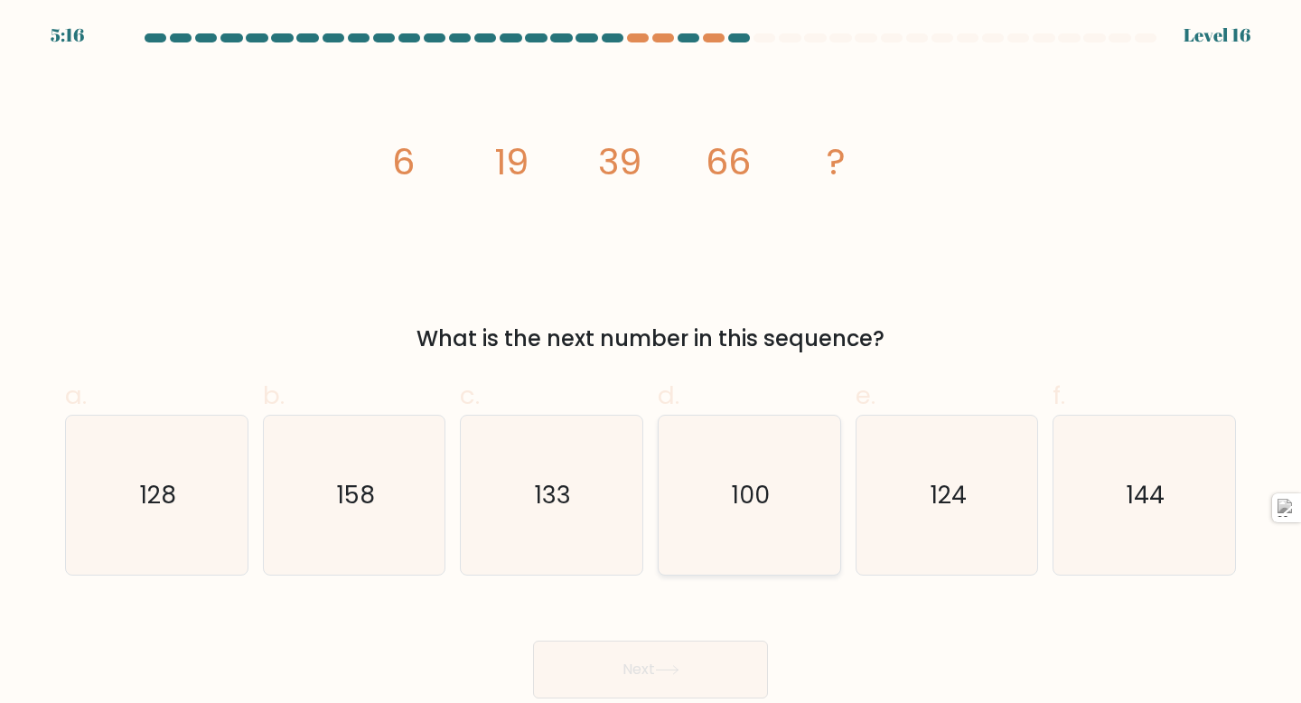
click at [744, 542] on icon "100" at bounding box center [749, 496] width 160 height 160
click at [651, 363] on input "d. 100" at bounding box center [651, 357] width 1 height 12
radio input "true"
click at [668, 672] on icon at bounding box center [667, 670] width 24 height 10
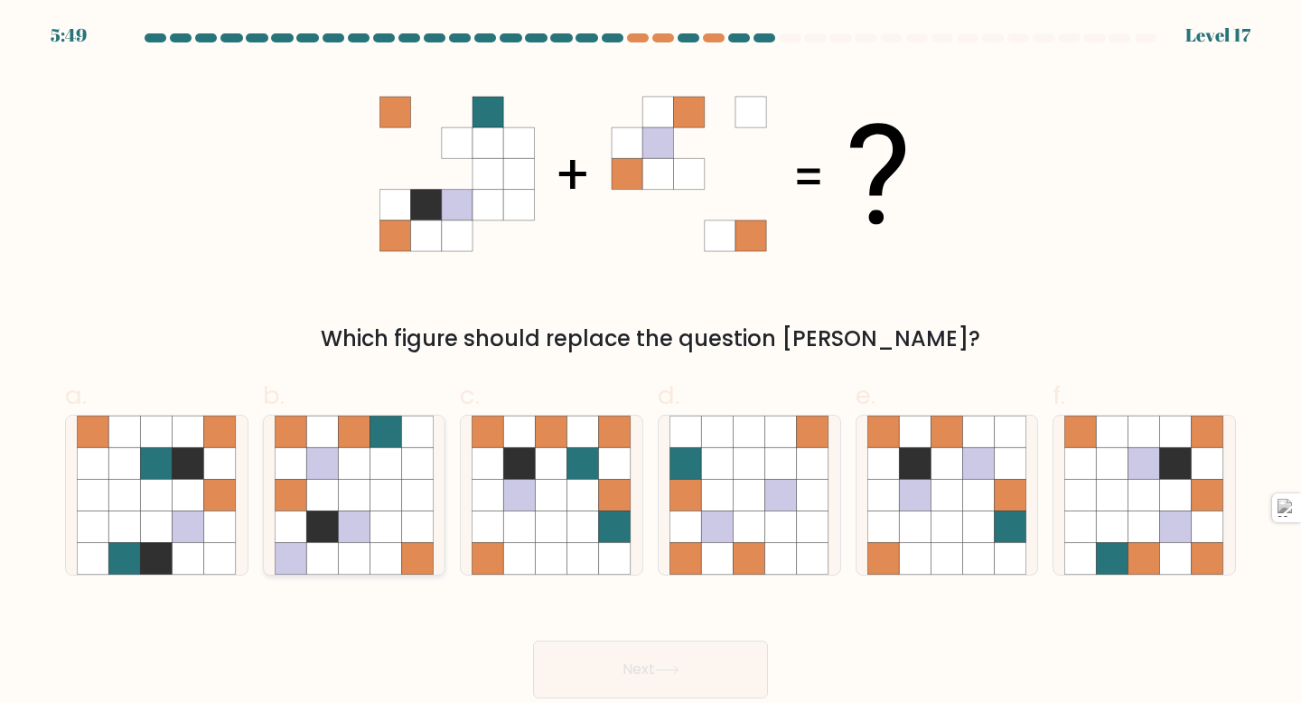
click at [369, 546] on icon at bounding box center [354, 559] width 32 height 32
click at [651, 363] on input "b." at bounding box center [651, 357] width 1 height 12
radio input "true"
click at [588, 691] on button "Next" at bounding box center [650, 670] width 235 height 58
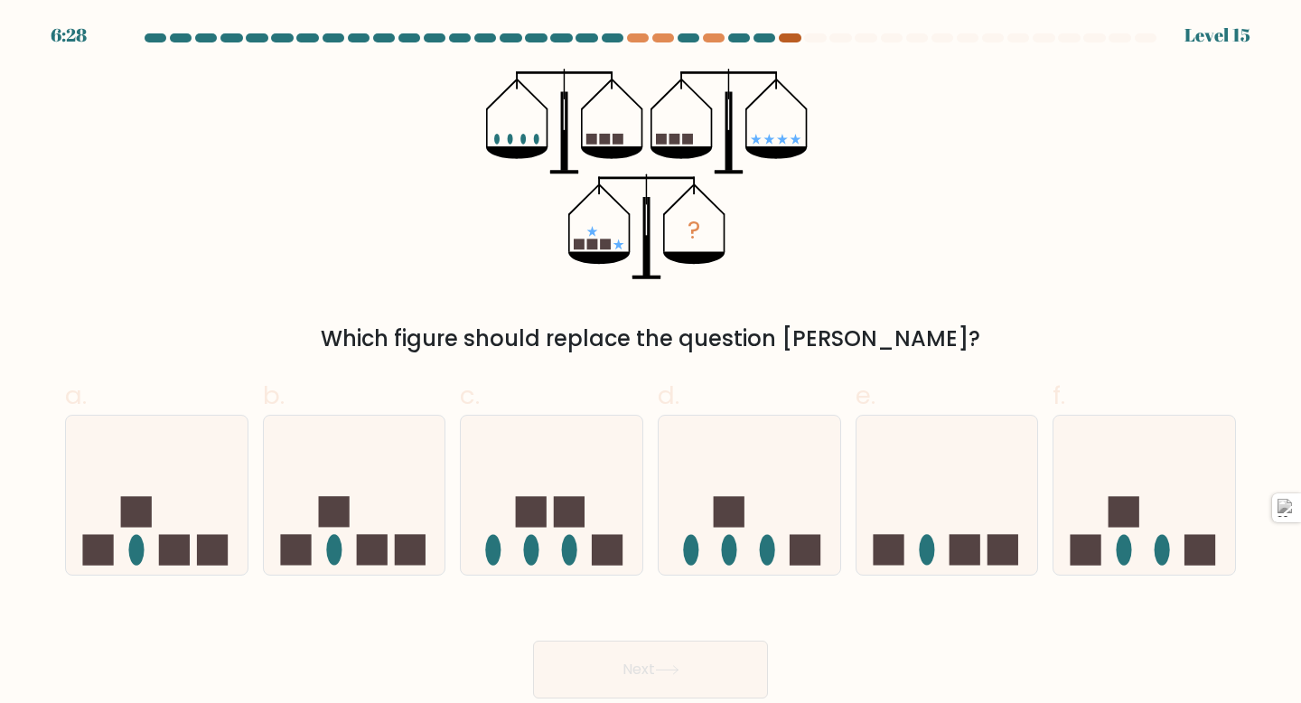
click at [788, 40] on div at bounding box center [790, 37] width 22 height 9
click at [1117, 494] on icon at bounding box center [1144, 495] width 182 height 150
click at [651, 363] on input "f." at bounding box center [651, 357] width 1 height 12
radio input "true"
click at [742, 658] on button "Next" at bounding box center [650, 670] width 235 height 58
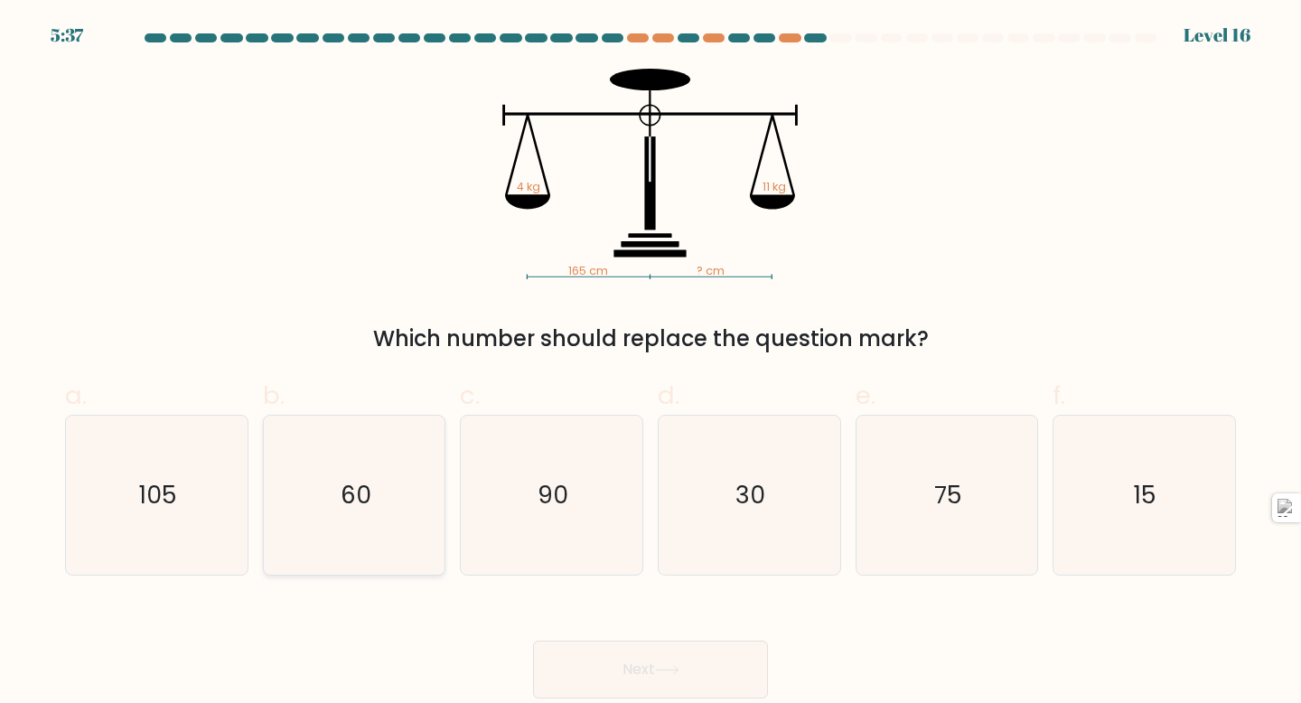
click at [351, 468] on icon "60" at bounding box center [355, 496] width 160 height 160
click at [651, 363] on input "b. 60" at bounding box center [651, 357] width 1 height 12
radio input "true"
click at [594, 626] on div "Next" at bounding box center [650, 647] width 1193 height 101
click at [600, 671] on button "Next" at bounding box center [650, 670] width 235 height 58
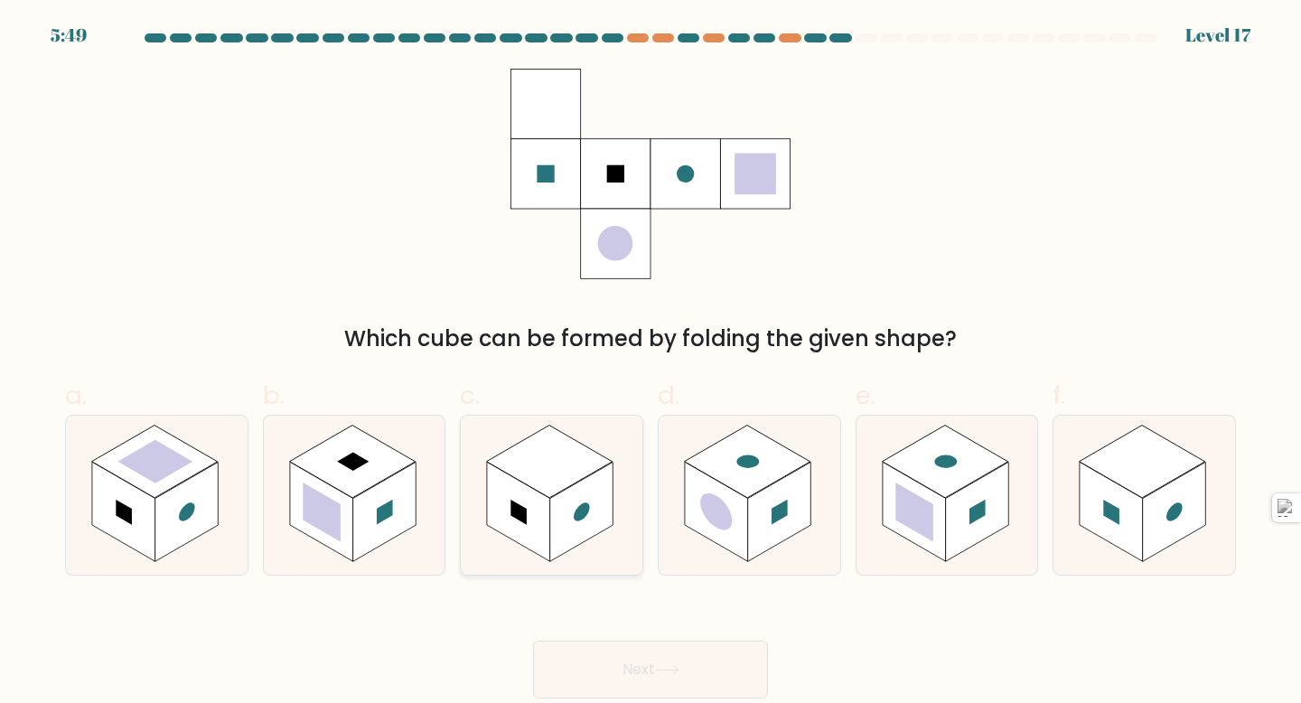
click at [556, 497] on rect at bounding box center [581, 511] width 63 height 99
click at [651, 363] on input "c." at bounding box center [651, 357] width 1 height 12
radio input "true"
click at [615, 685] on button "Next" at bounding box center [650, 670] width 235 height 58
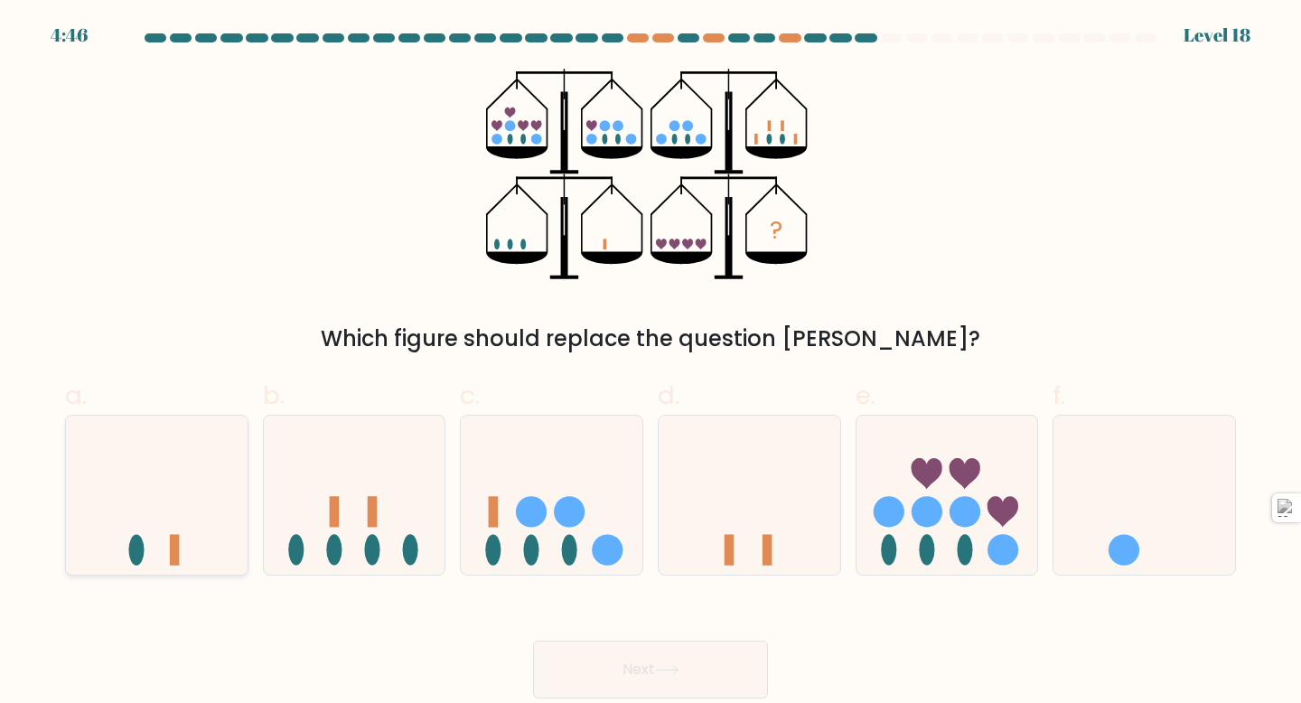
click at [168, 504] on icon at bounding box center [157, 495] width 182 height 150
click at [651, 363] on input "a." at bounding box center [651, 357] width 1 height 12
radio input "true"
click at [641, 661] on button "Next" at bounding box center [650, 670] width 235 height 58
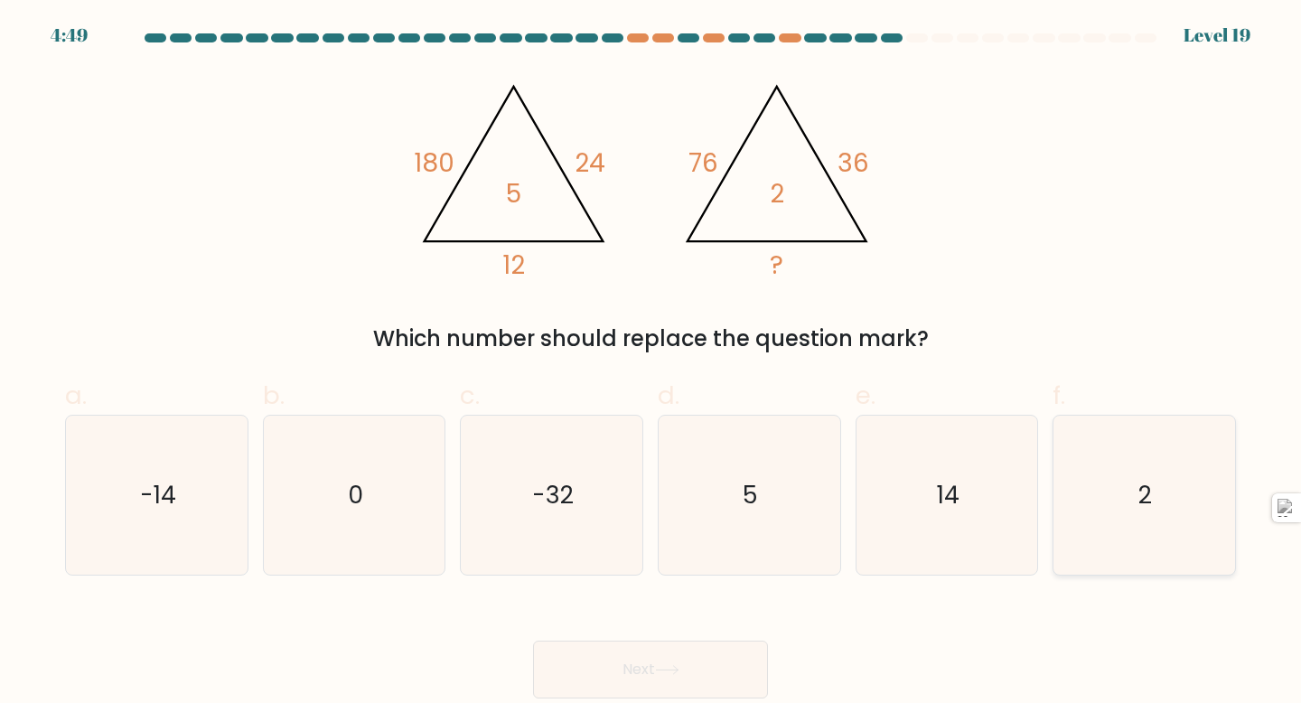
click at [1079, 467] on icon "2" at bounding box center [1144, 496] width 160 height 160
click at [651, 363] on input "f. 2" at bounding box center [651, 357] width 1 height 12
radio input "true"
click at [669, 662] on button "Next" at bounding box center [650, 670] width 235 height 58
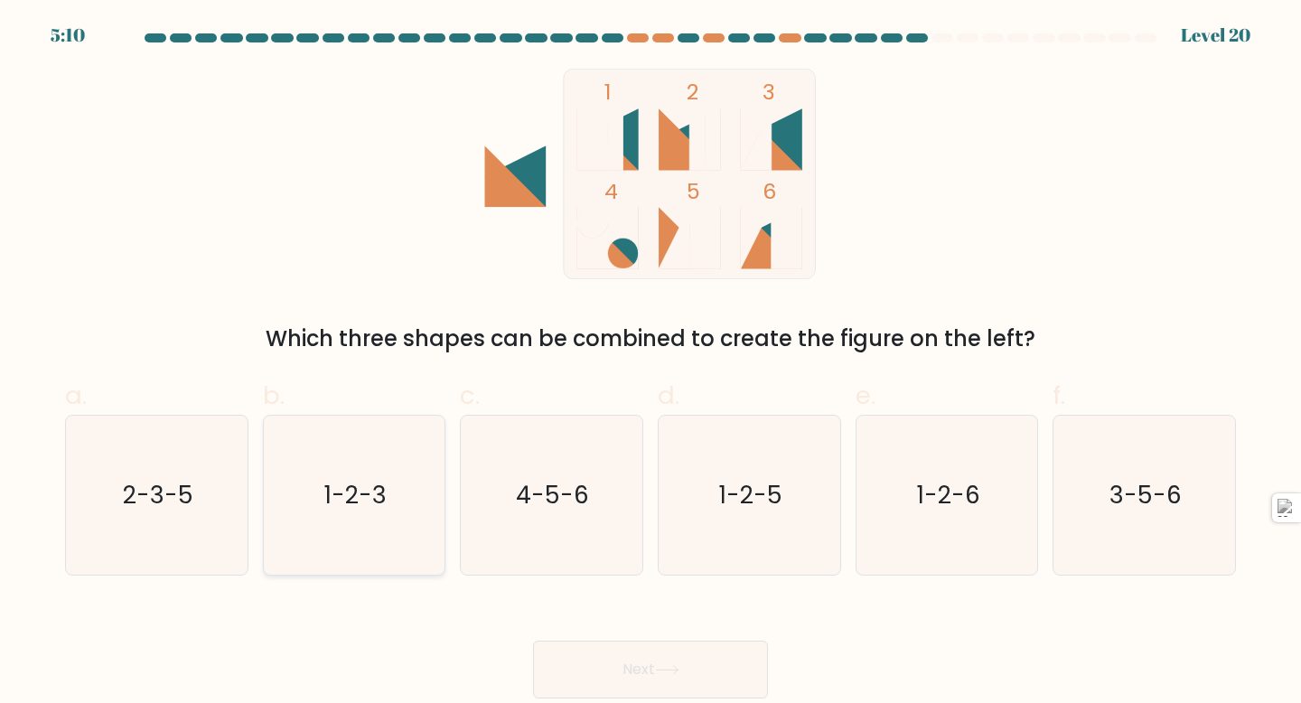
click at [391, 518] on icon "1-2-3" at bounding box center [355, 496] width 160 height 160
click at [651, 363] on input "b. 1-2-3" at bounding box center [651, 357] width 1 height 12
radio input "true"
click at [689, 674] on button "Next" at bounding box center [650, 670] width 235 height 58
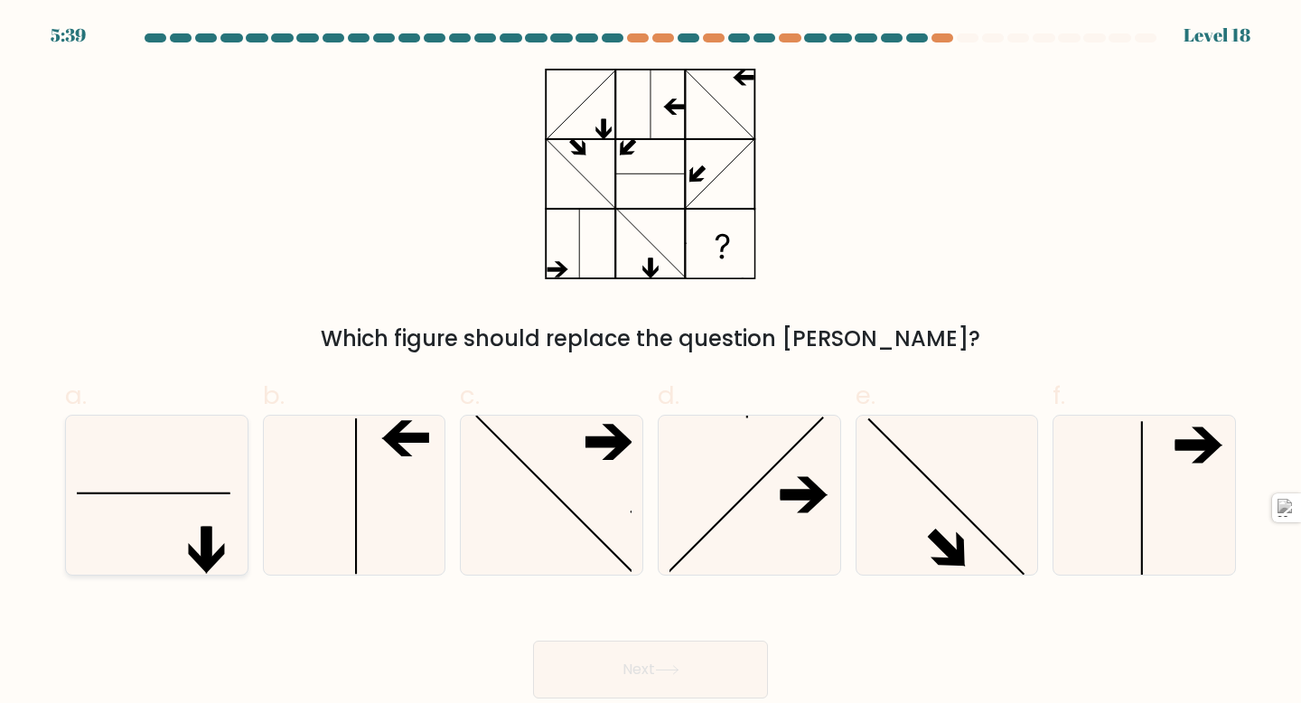
click at [165, 538] on icon at bounding box center [157, 496] width 160 height 160
click at [651, 363] on input "a." at bounding box center [651, 357] width 1 height 12
radio input "true"
click at [628, 672] on button "Next" at bounding box center [650, 670] width 235 height 58
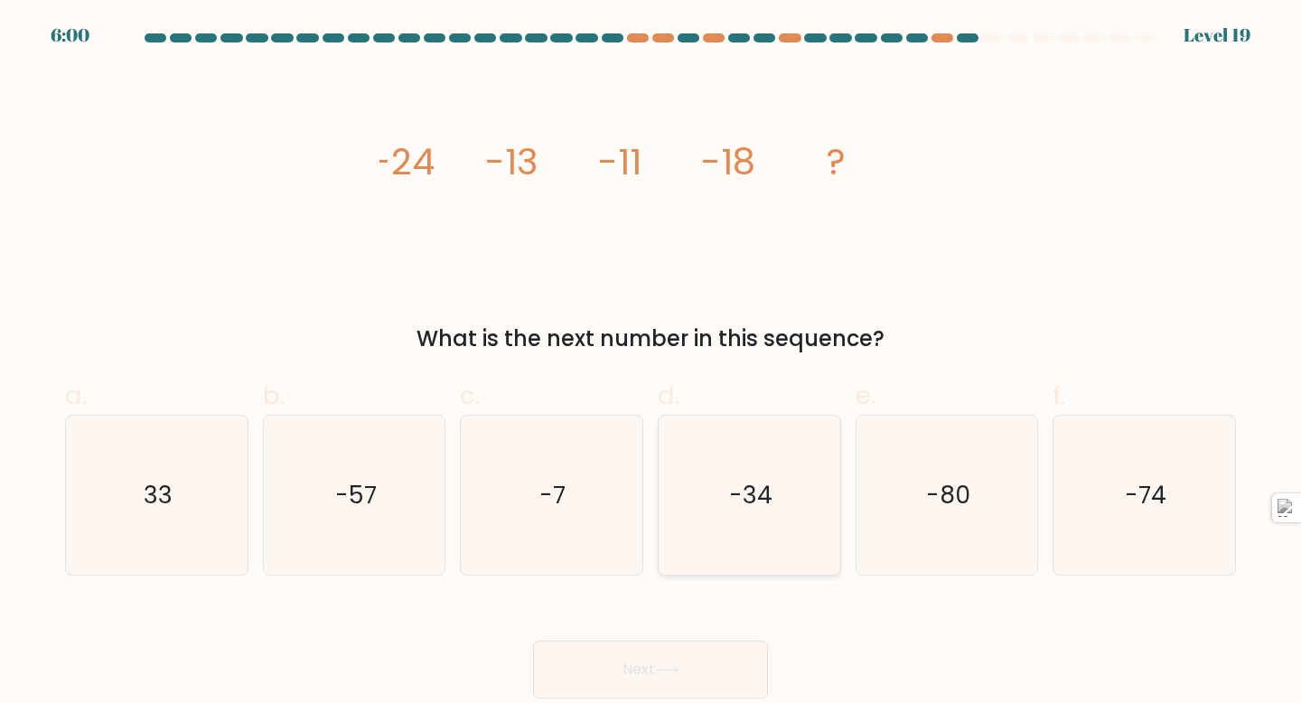
click at [754, 469] on icon "-34" at bounding box center [749, 496] width 160 height 160
click at [651, 363] on input "d. -34" at bounding box center [651, 357] width 1 height 12
radio input "true"
click at [694, 663] on button "Next" at bounding box center [650, 670] width 235 height 58
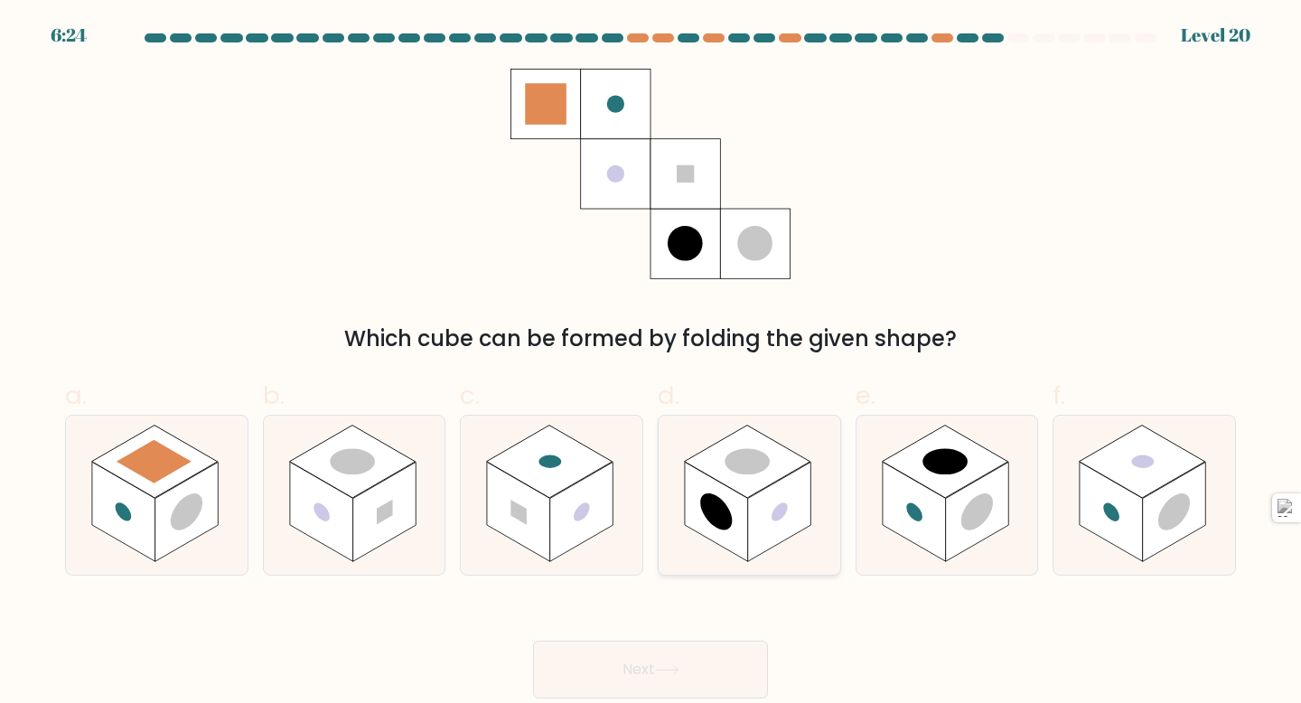
click at [772, 490] on rect at bounding box center [779, 511] width 63 height 99
click at [651, 363] on input "d." at bounding box center [651, 357] width 1 height 12
radio input "true"
click at [706, 652] on button "Next" at bounding box center [650, 670] width 235 height 58
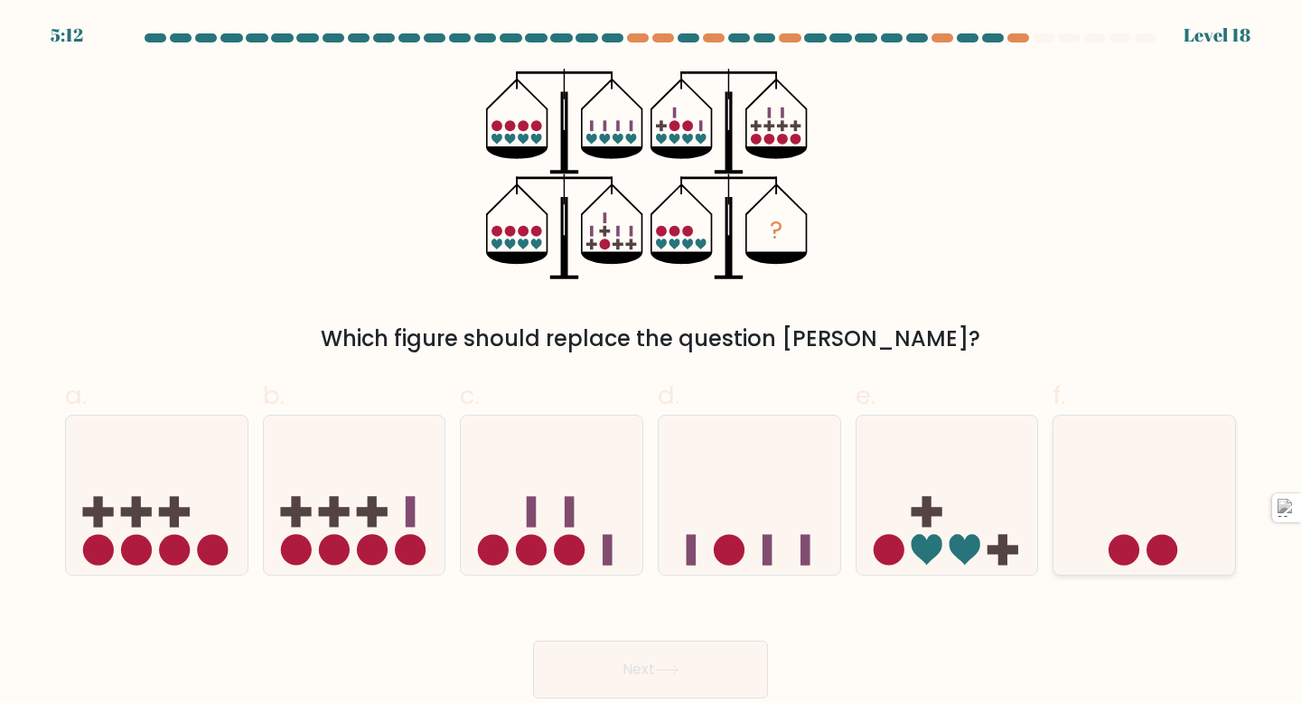
click at [1087, 501] on icon at bounding box center [1144, 495] width 182 height 150
click at [651, 363] on input "f." at bounding box center [651, 357] width 1 height 12
radio input "true"
click at [702, 683] on button "Next" at bounding box center [650, 670] width 235 height 58
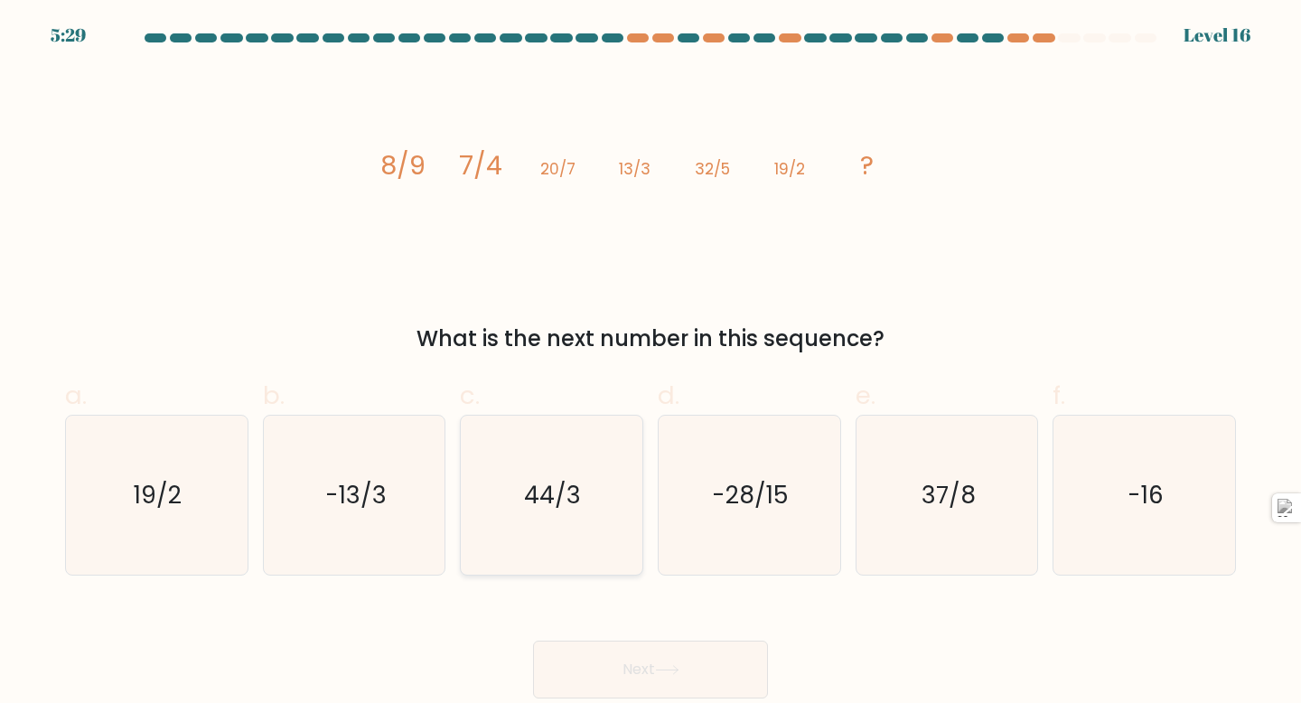
click at [505, 523] on icon "44/3" at bounding box center [552, 496] width 160 height 160
click at [651, 363] on input "c. 44/3" at bounding box center [651, 357] width 1 height 12
radio input "true"
click at [674, 667] on icon at bounding box center [667, 670] width 24 height 10
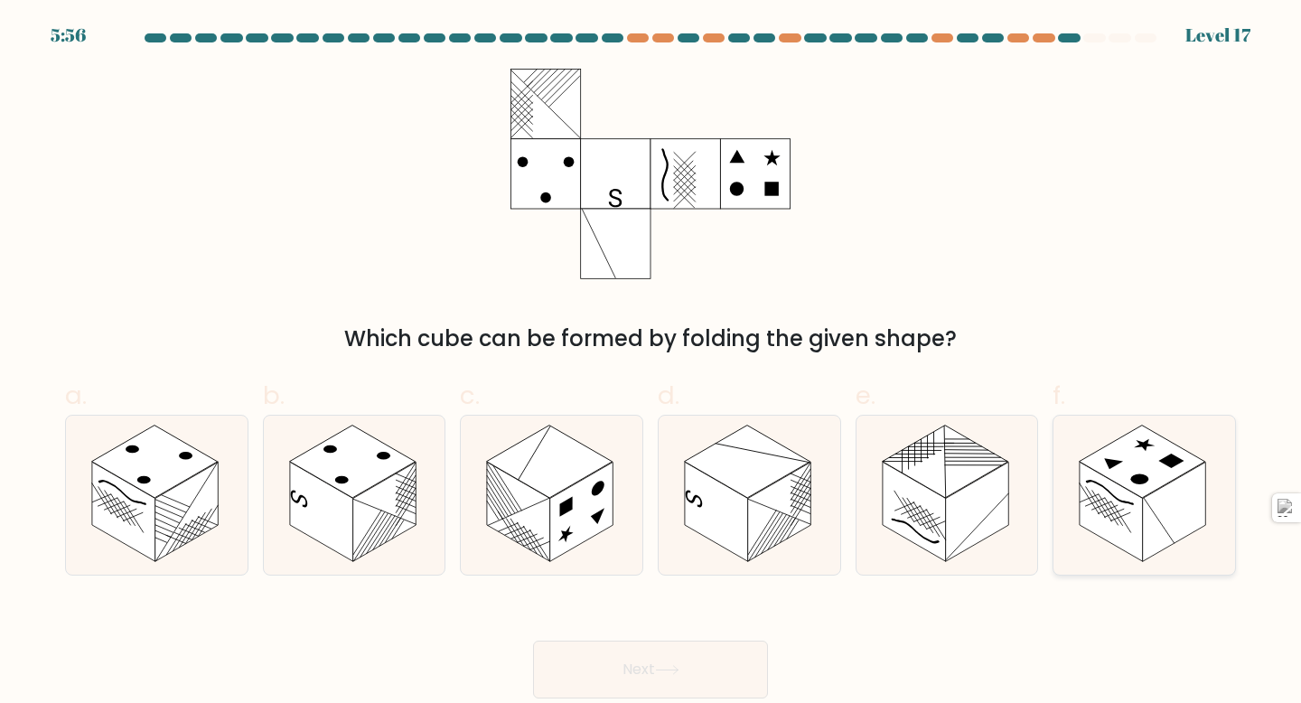
click at [1173, 542] on rect at bounding box center [1174, 511] width 63 height 99
click at [651, 363] on input "f." at bounding box center [651, 357] width 1 height 12
radio input "true"
click at [684, 680] on button "Next" at bounding box center [650, 670] width 235 height 58
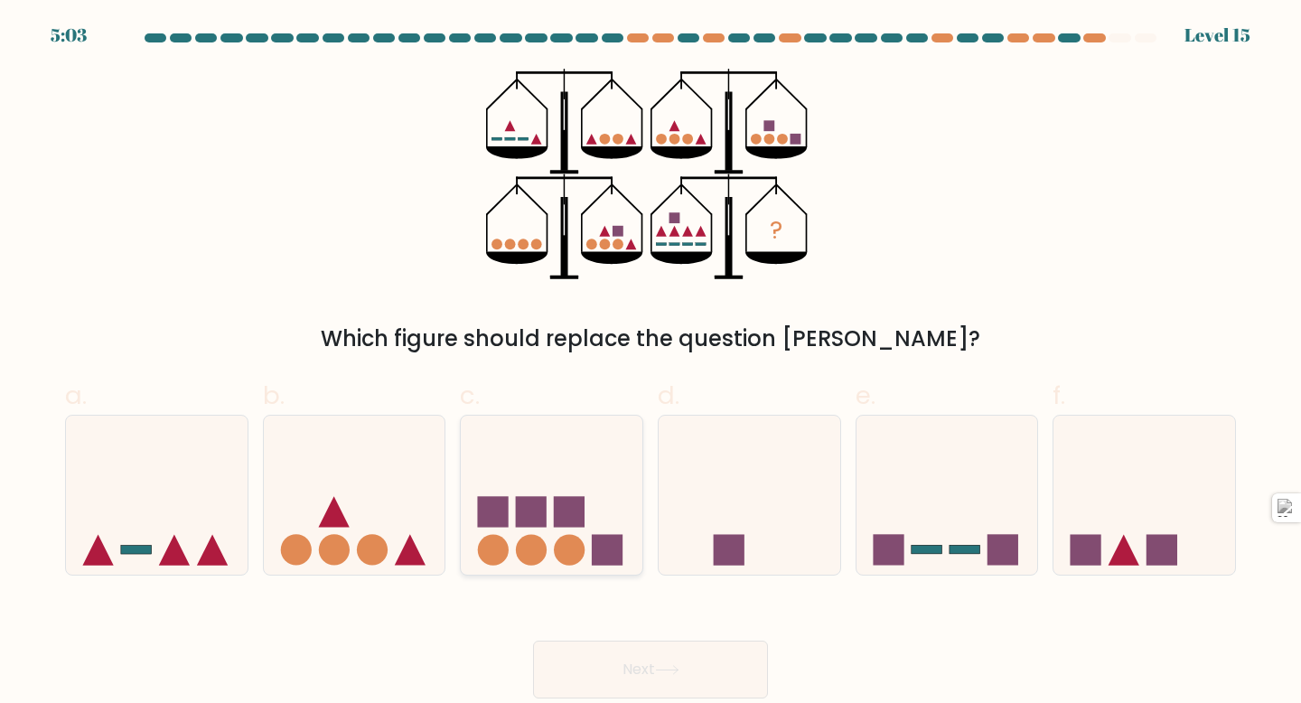
click at [559, 529] on icon at bounding box center [552, 495] width 182 height 150
click at [651, 363] on input "c." at bounding box center [651, 357] width 1 height 12
radio input "true"
click at [319, 526] on icon at bounding box center [333, 511] width 31 height 31
click at [651, 363] on input "b." at bounding box center [651, 357] width 1 height 12
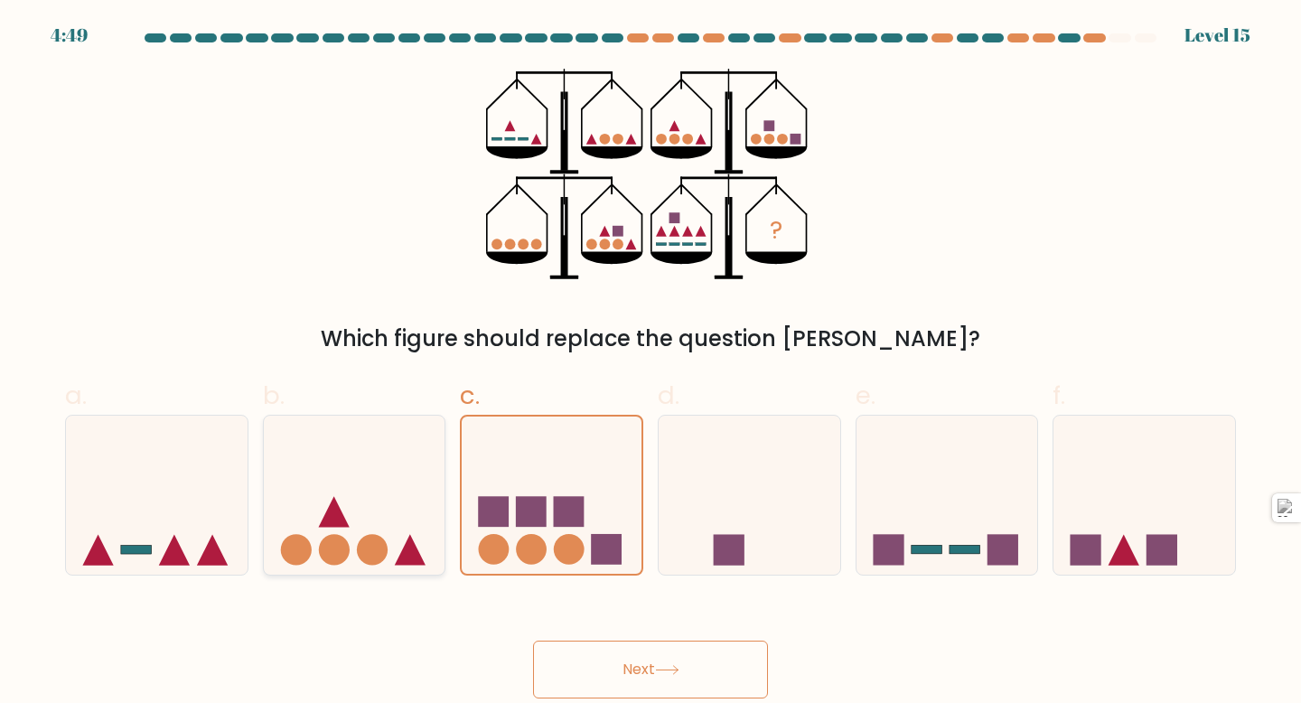
radio input "true"
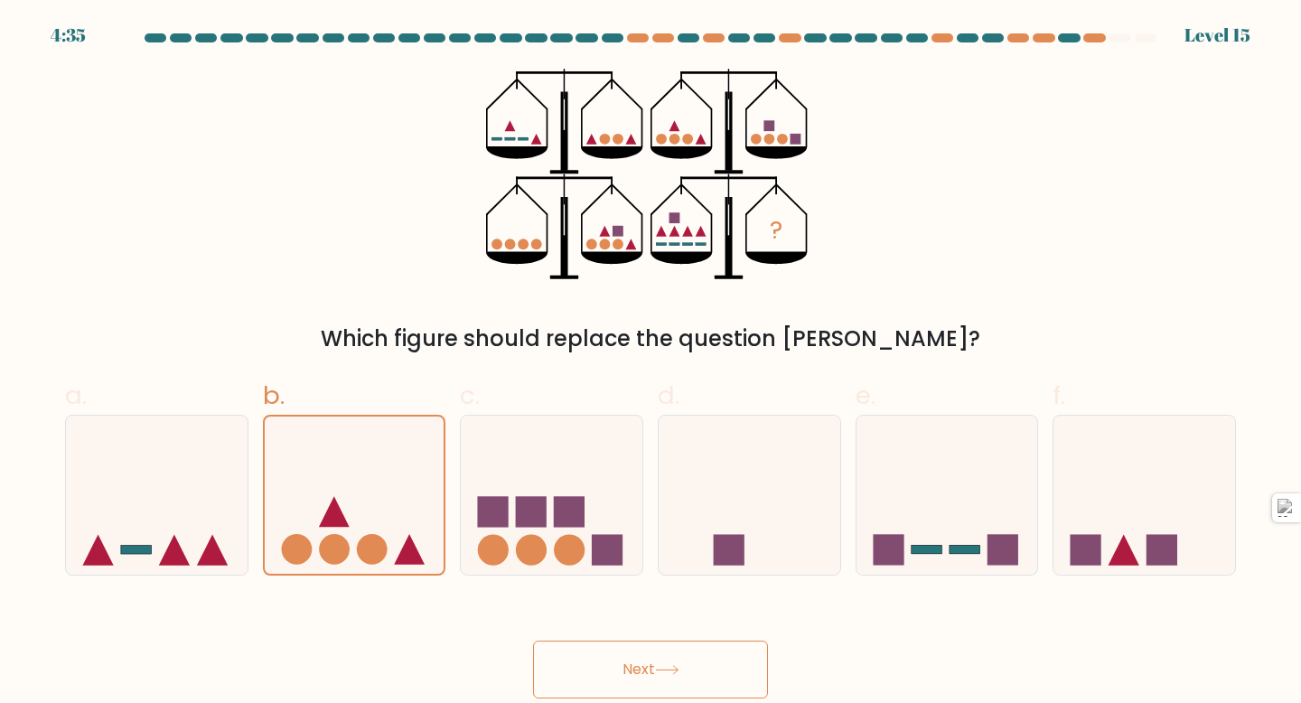
click at [680, 661] on button "Next" at bounding box center [650, 670] width 235 height 58
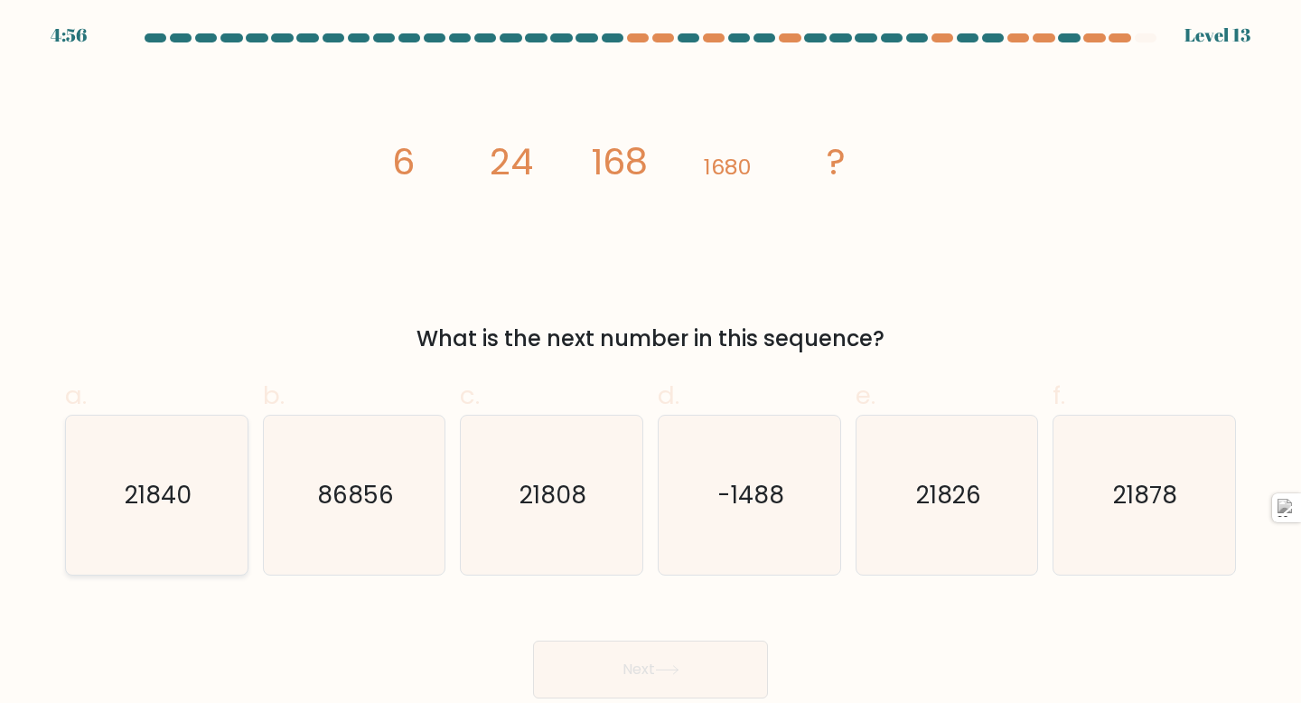
click at [107, 489] on icon "21840" at bounding box center [157, 496] width 160 height 160
click at [651, 363] on input "a. 21840" at bounding box center [651, 357] width 1 height 12
radio input "true"
click at [624, 669] on button "Next" at bounding box center [650, 670] width 235 height 58
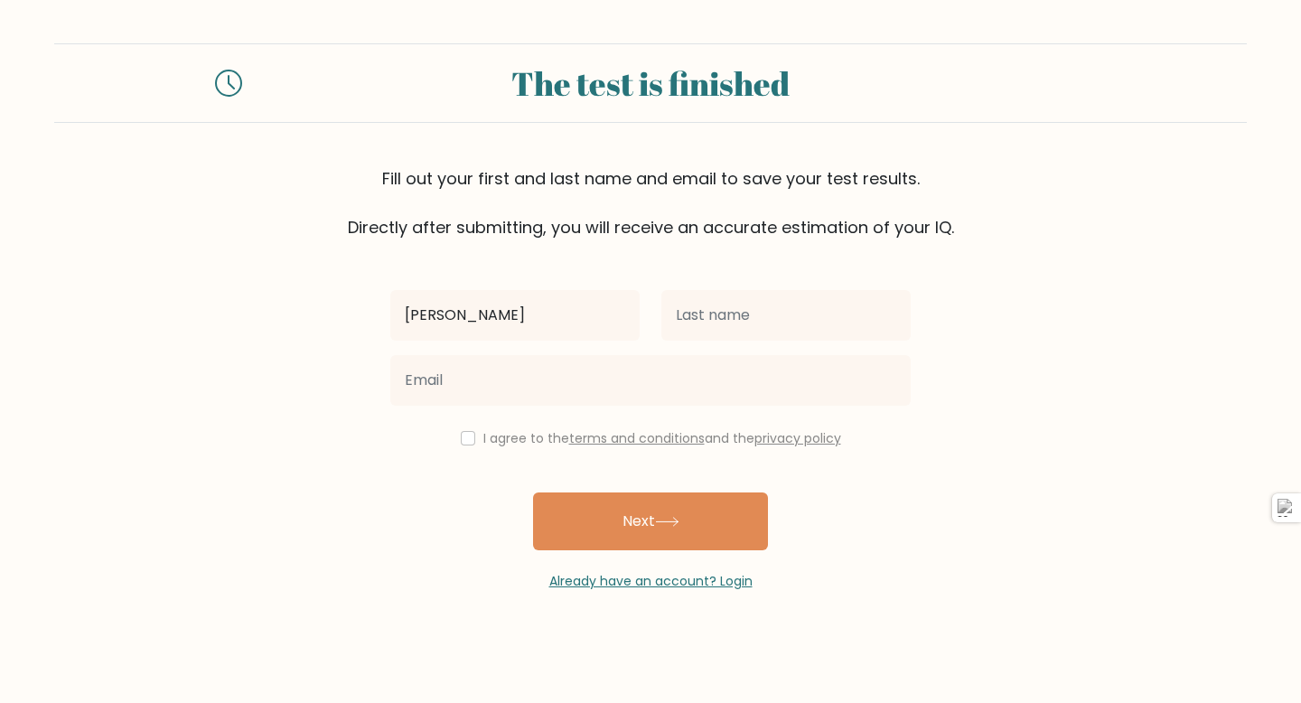
type input "emma"
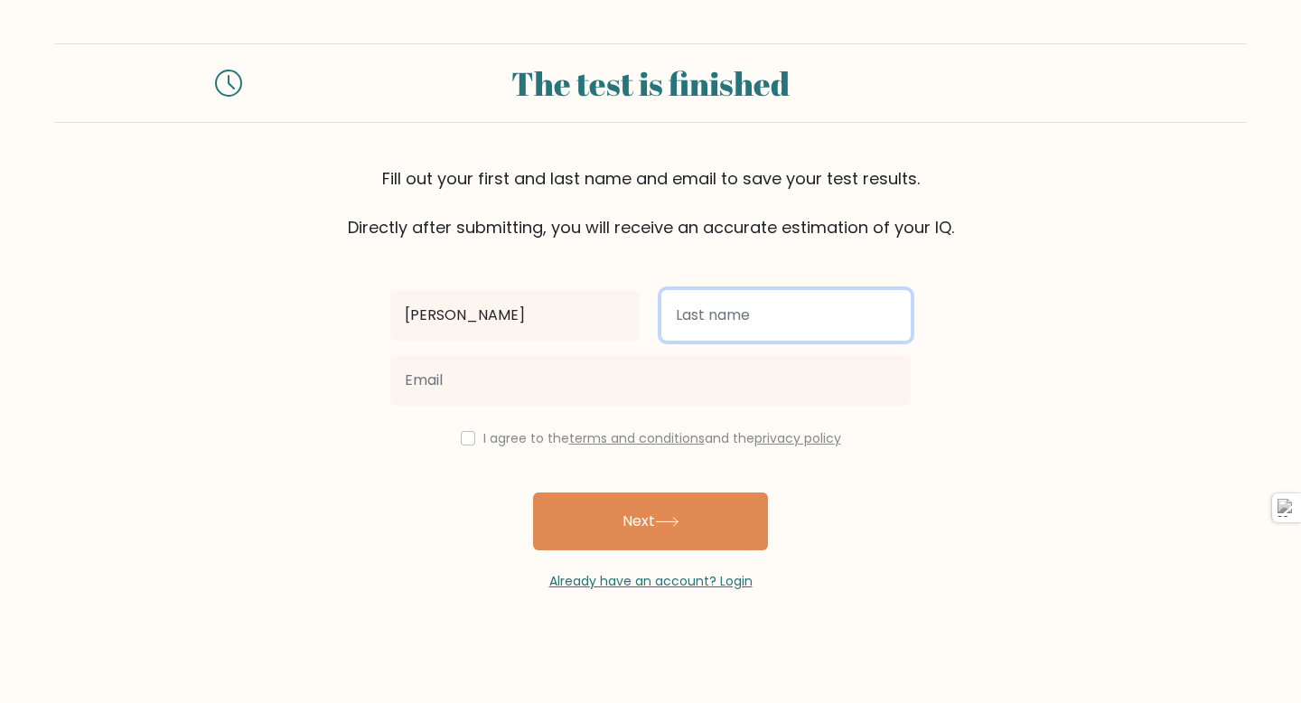
click at [769, 314] on input "text" at bounding box center [785, 315] width 249 height 51
type input "smith"
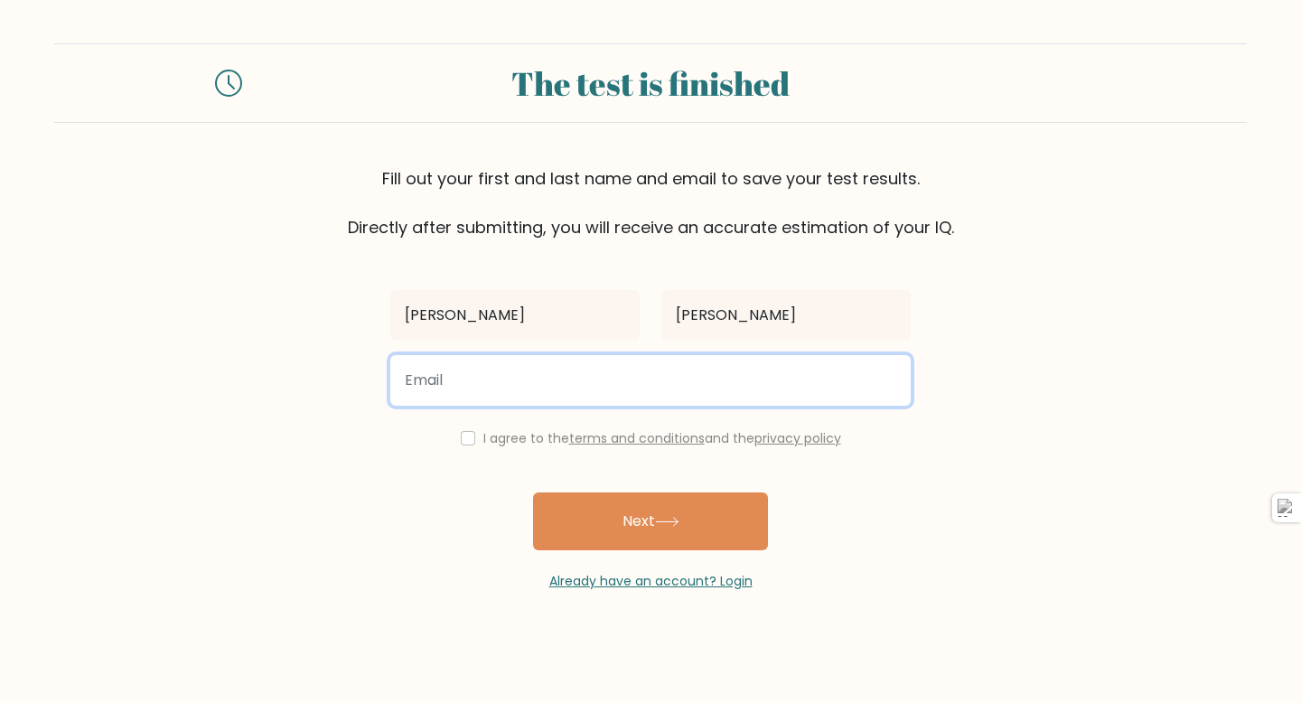
click at [635, 385] on input "email" at bounding box center [650, 380] width 520 height 51
type input "gcardona@stlouisschoolapps.com"
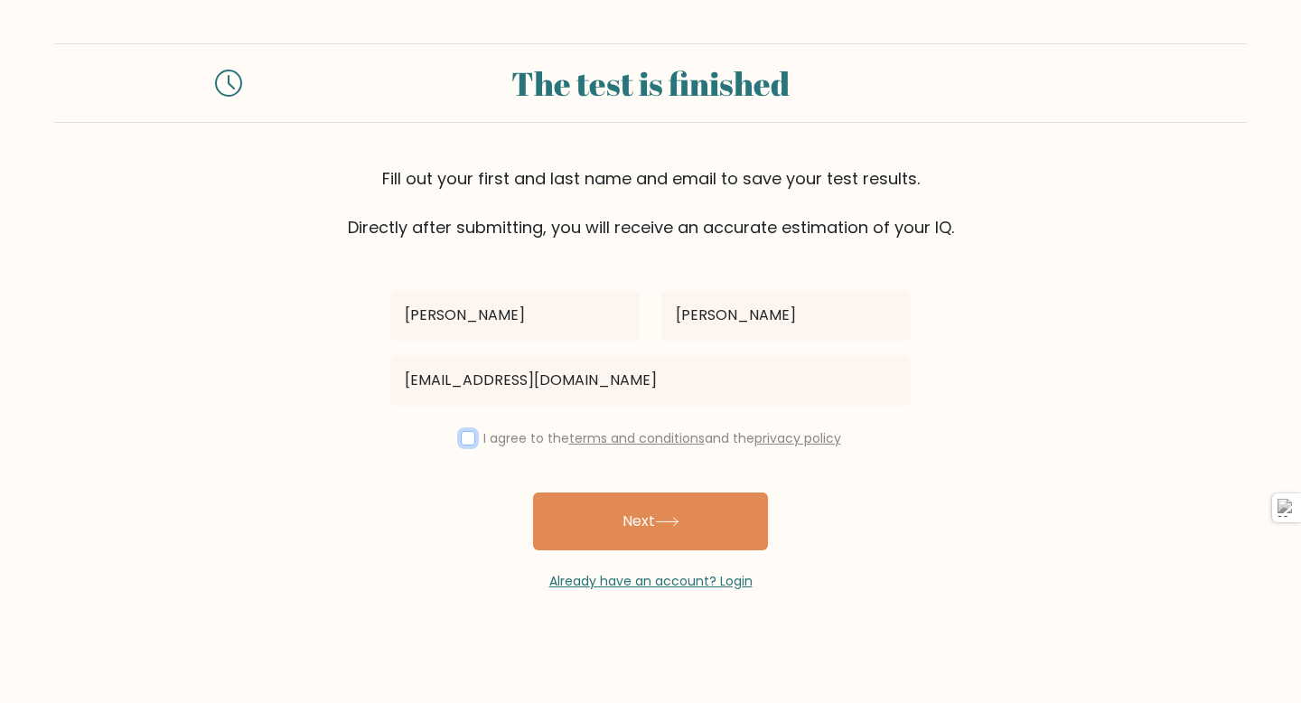
click at [468, 437] on input "checkbox" at bounding box center [468, 438] width 14 height 14
checkbox input "true"
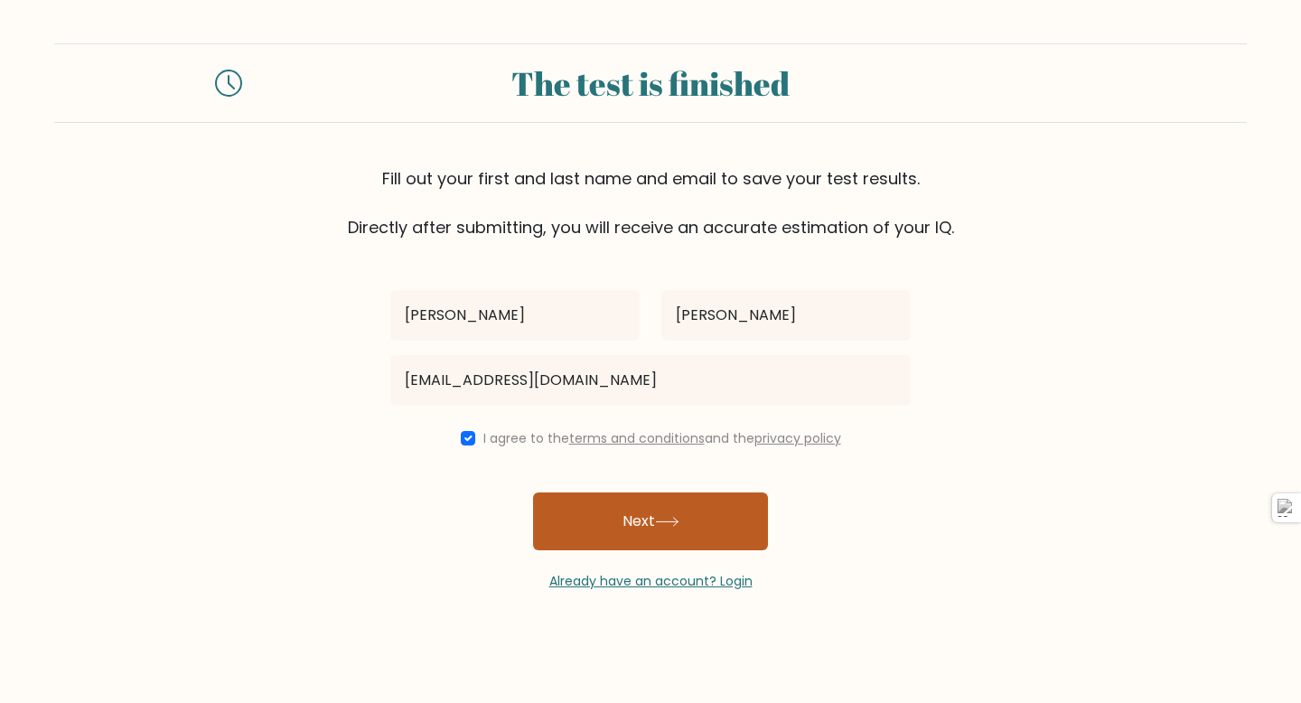
click at [587, 518] on button "Next" at bounding box center [650, 521] width 235 height 58
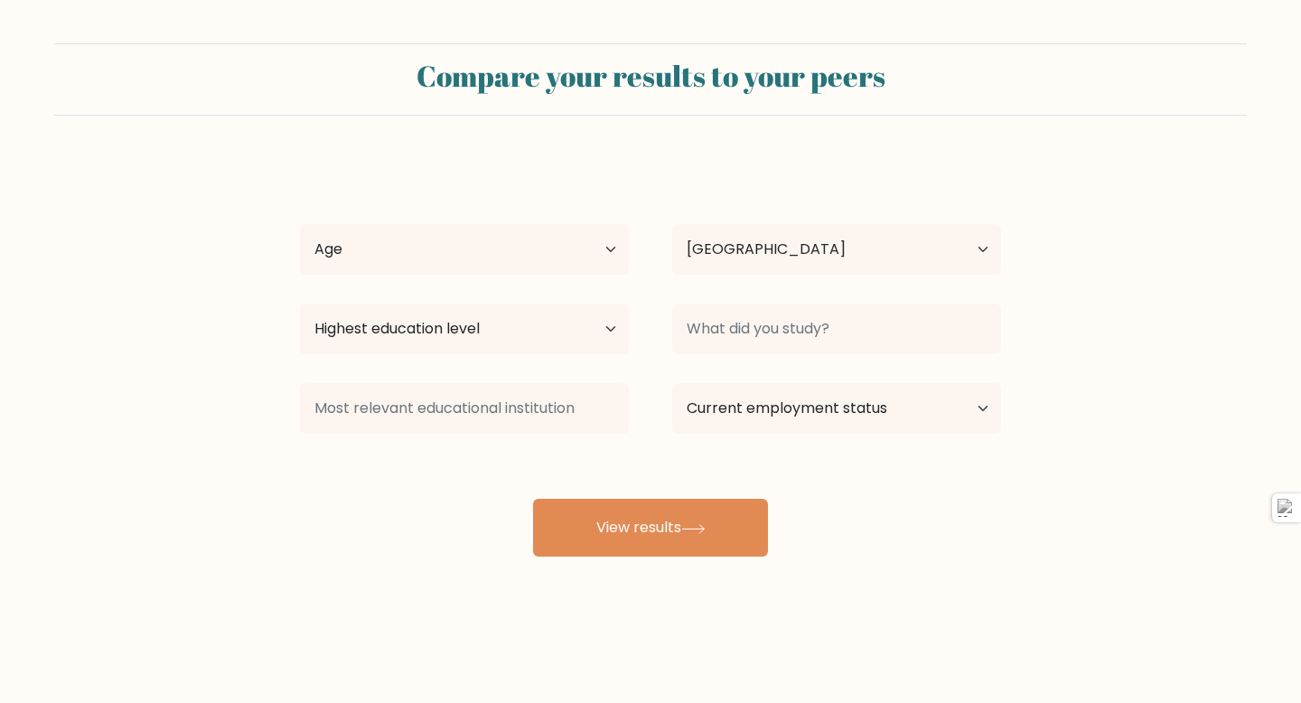
select select "IT"
click at [600, 249] on select "Age Under 18 years old 18-24 years old 25-34 years old 35-44 years old 45-54 ye…" at bounding box center [464, 249] width 329 height 51
select select "25_34"
click at [300, 224] on select "Age Under 18 years old 18-24 years old 25-34 years old 35-44 years old 45-54 ye…" at bounding box center [464, 249] width 329 height 51
click at [955, 257] on select "Country Afghanistan Albania Algeria American Samoa Andorra Angola Anguilla Anta…" at bounding box center [836, 249] width 329 height 51
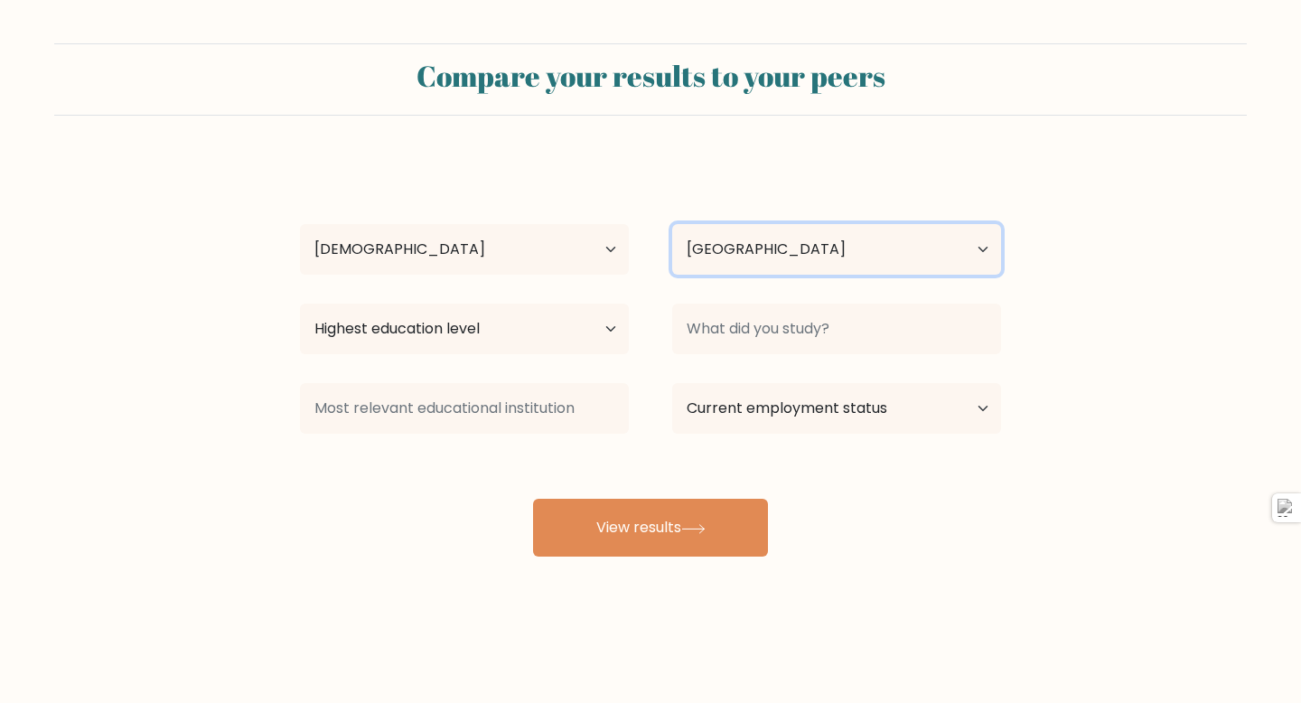
select select "JM"
click at [672, 224] on select "Country Afghanistan Albania Algeria American Samoa Andorra Angola Anguilla Anta…" at bounding box center [836, 249] width 329 height 51
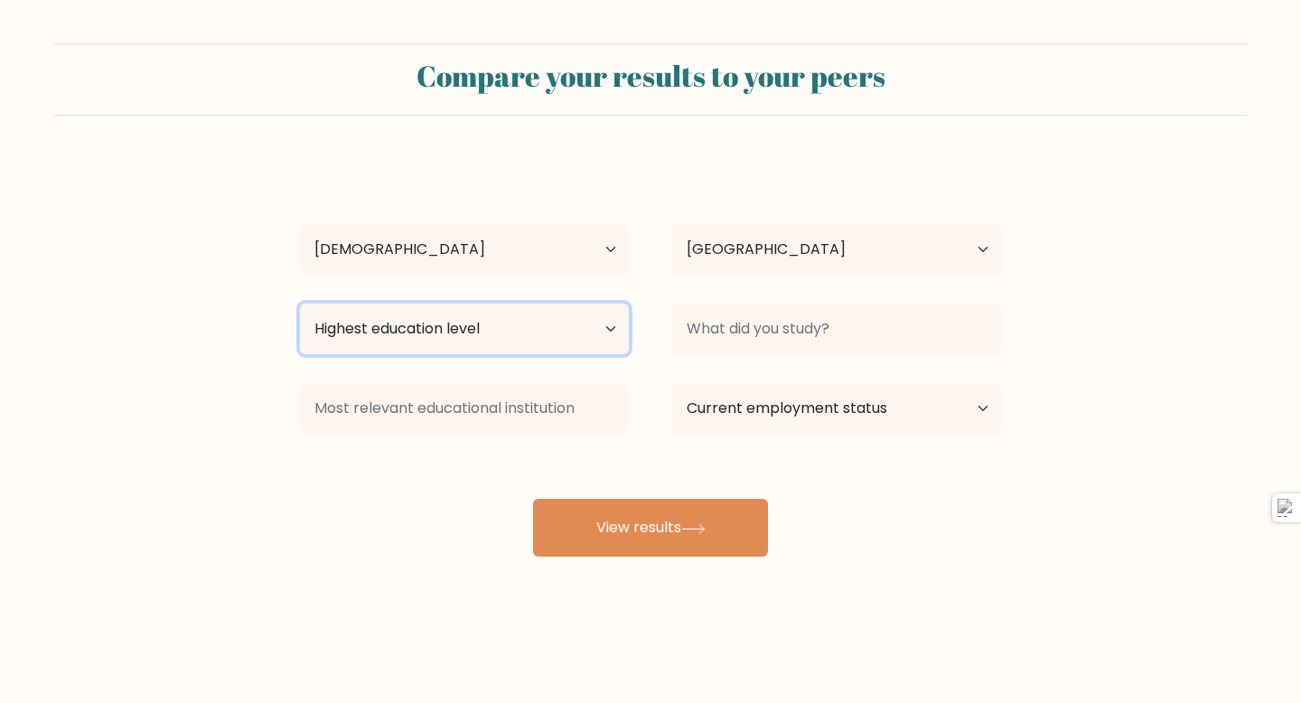
click at [588, 329] on select "Highest education level No schooling Primary Lower Secondary Upper Secondary Oc…" at bounding box center [464, 329] width 329 height 51
select select "upper_secondary"
click at [300, 304] on select "Highest education level No schooling Primary Lower Secondary Upper Secondary Oc…" at bounding box center [464, 329] width 329 height 51
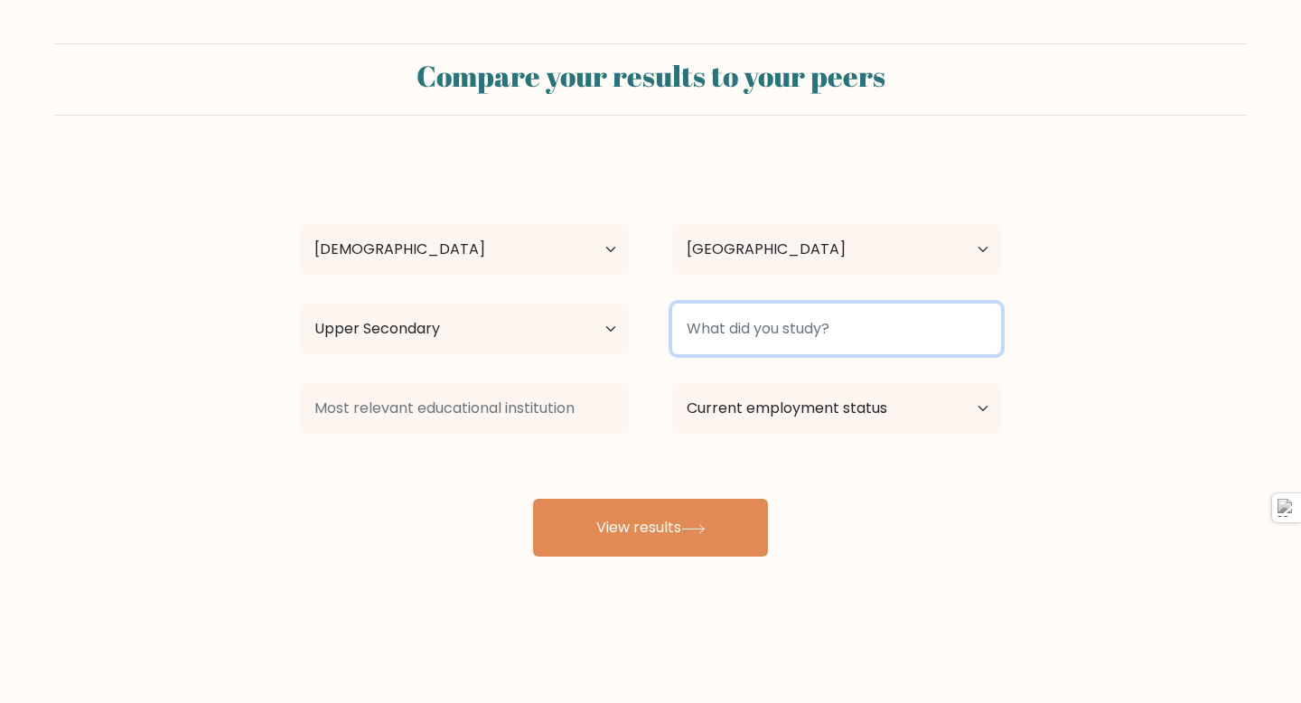
click at [829, 323] on input at bounding box center [836, 329] width 329 height 51
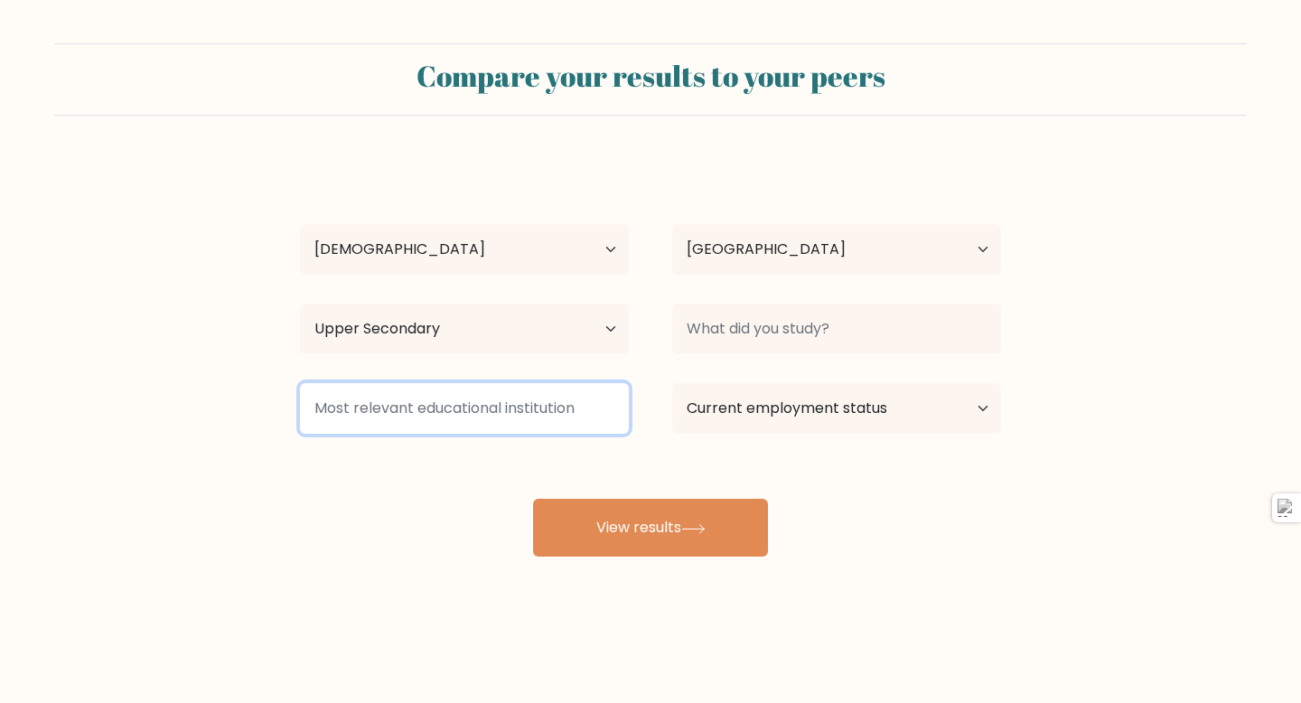
click at [561, 419] on input at bounding box center [464, 408] width 329 height 51
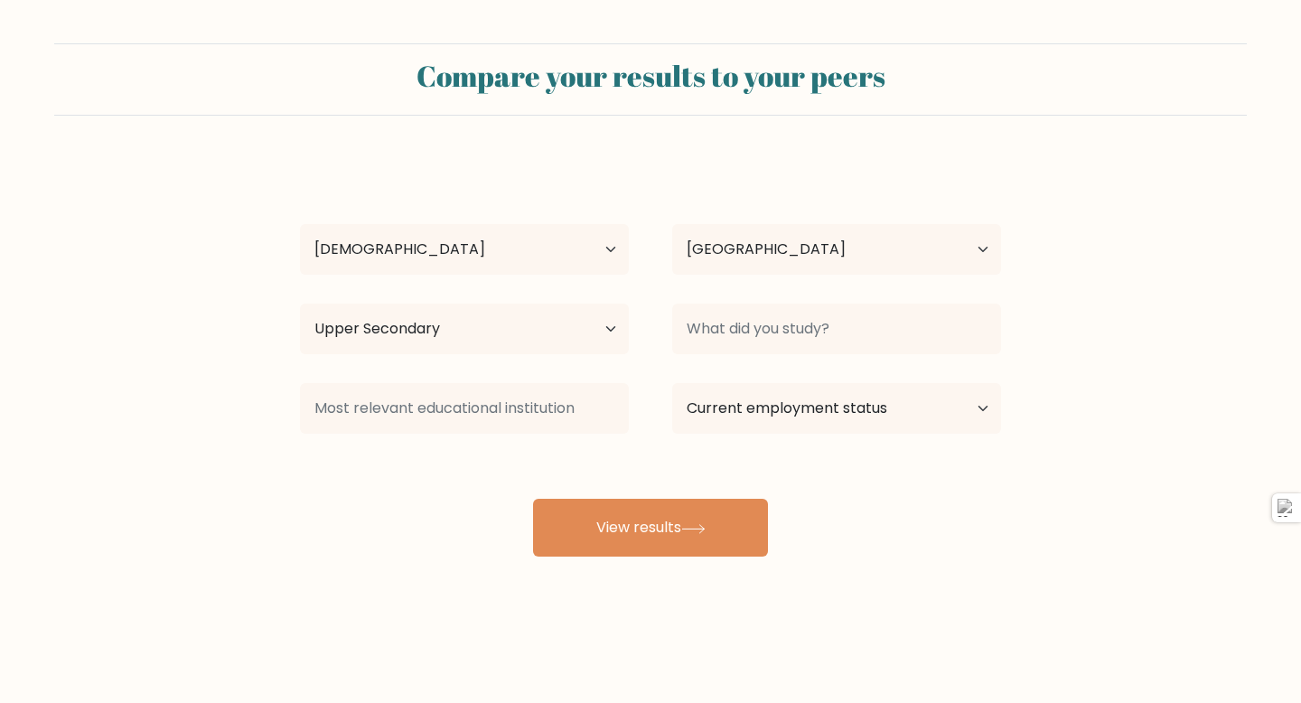
click at [1010, 455] on div "emma smith Age Under 18 years old 18-24 years old 25-34 years old 35-44 years o…" at bounding box center [650, 358] width 723 height 398
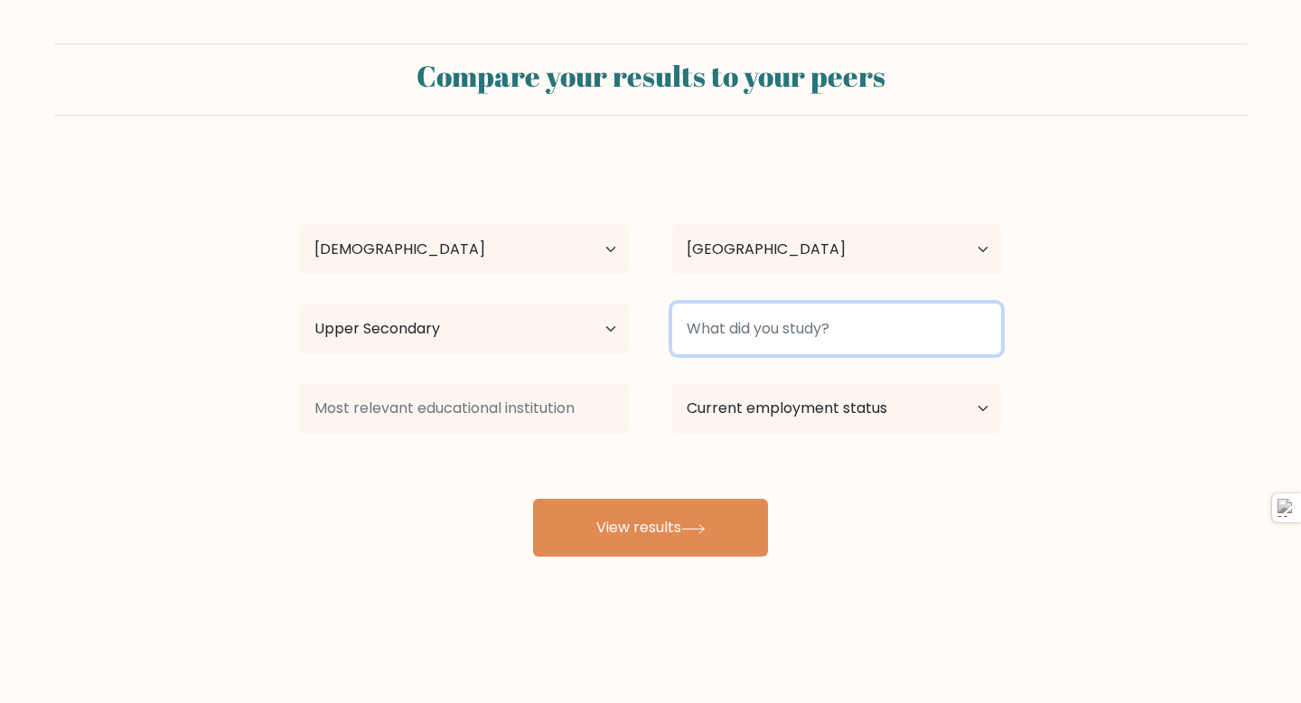
click at [793, 323] on input at bounding box center [836, 329] width 329 height 51
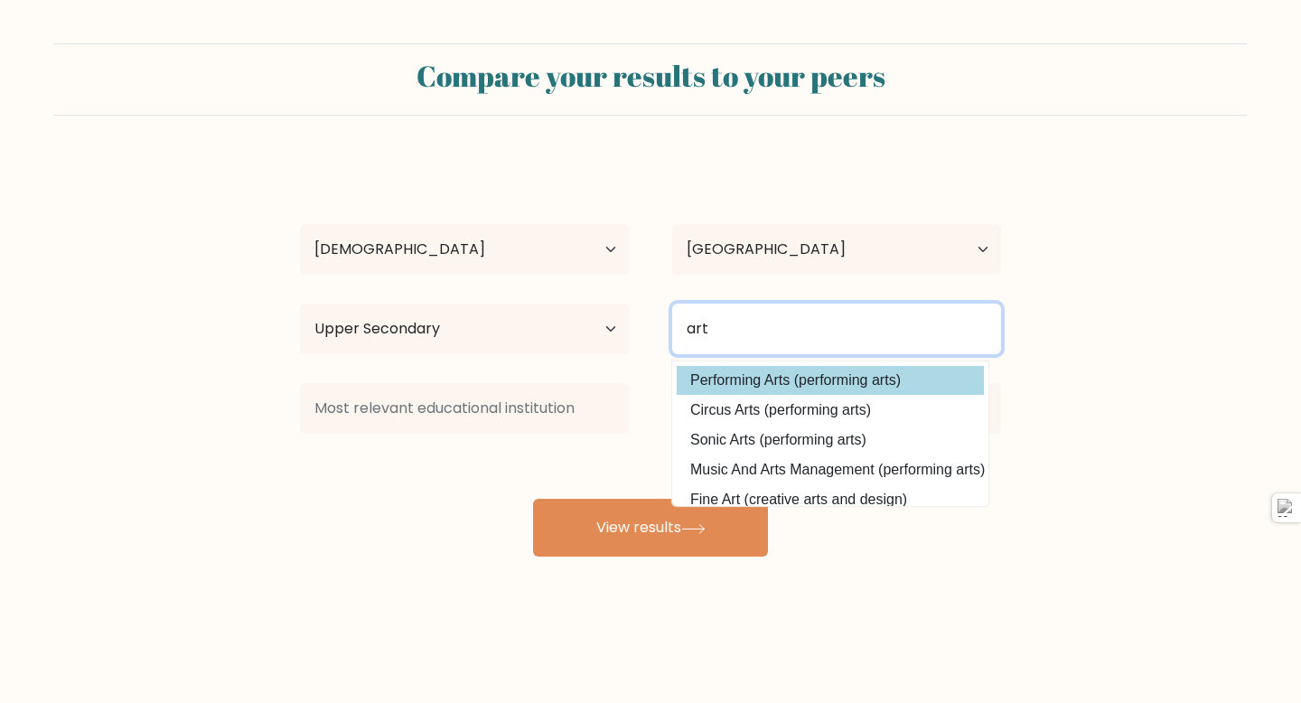
type input "art"
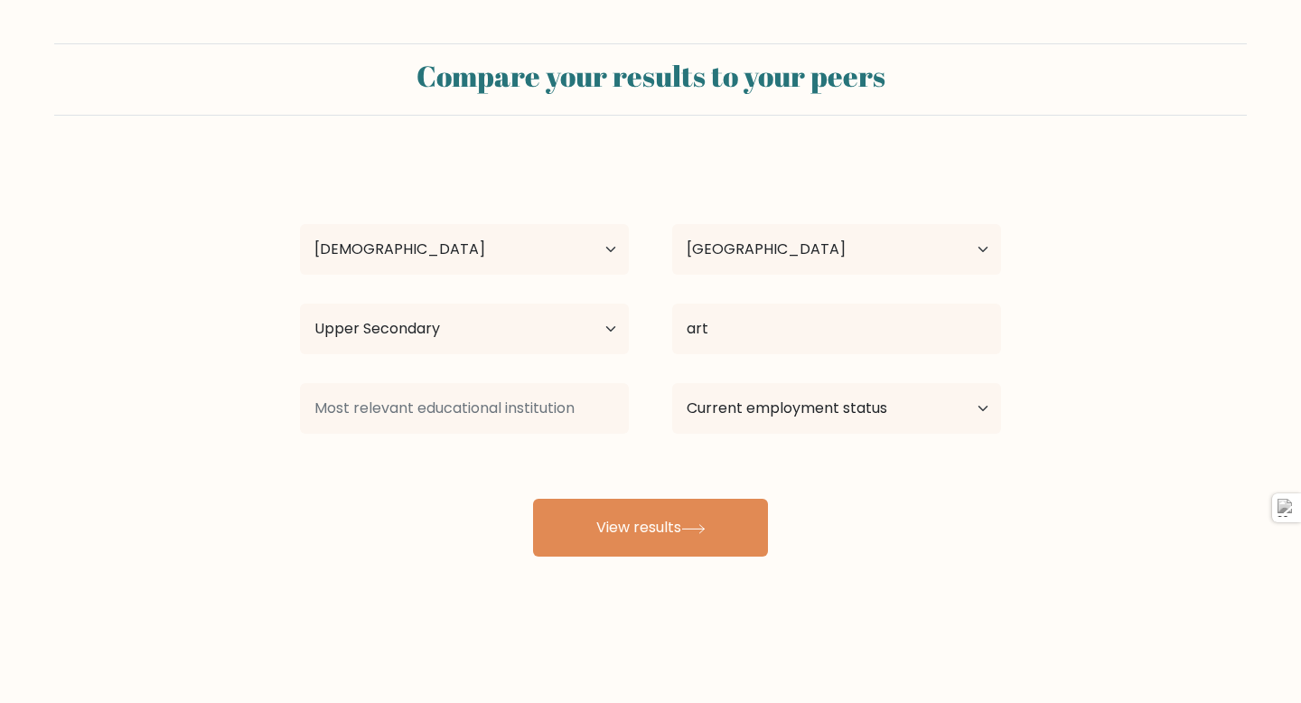
click at [749, 384] on div "emma smith Age Under 18 years old 18-24 years old 25-34 years old 35-44 years o…" at bounding box center [650, 358] width 723 height 398
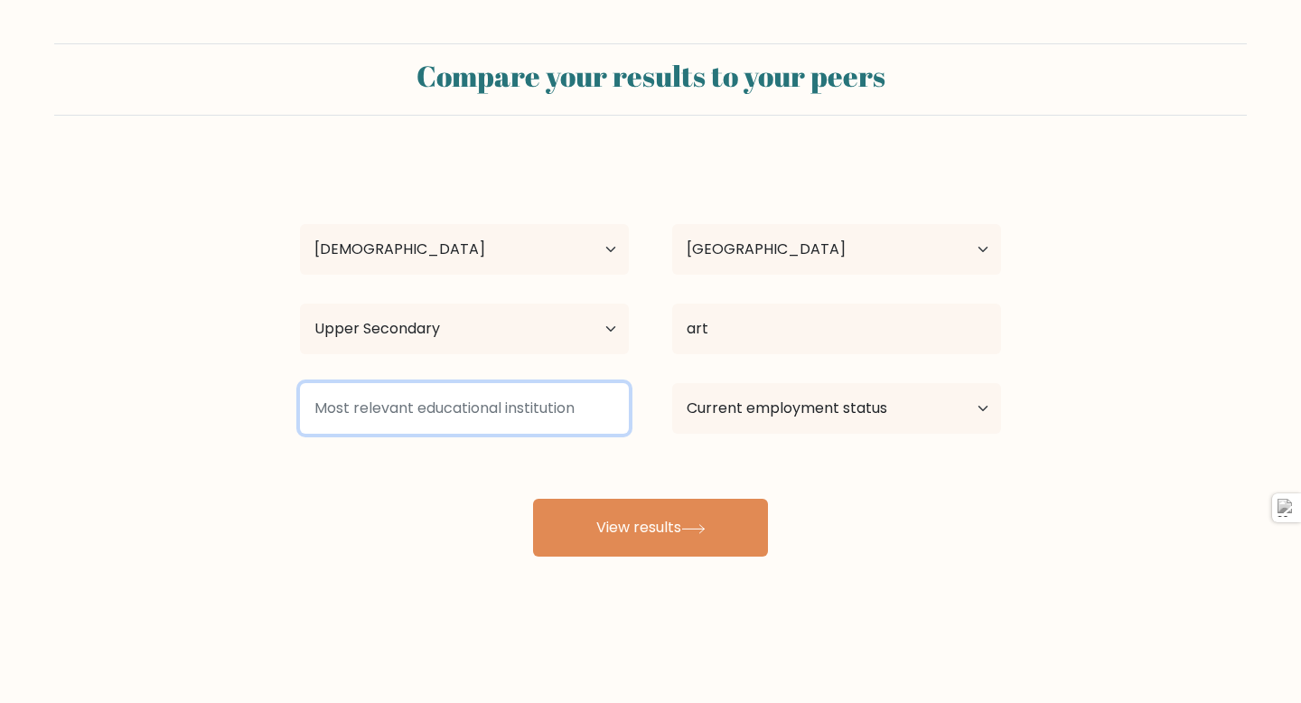
click at [524, 417] on input at bounding box center [464, 408] width 329 height 51
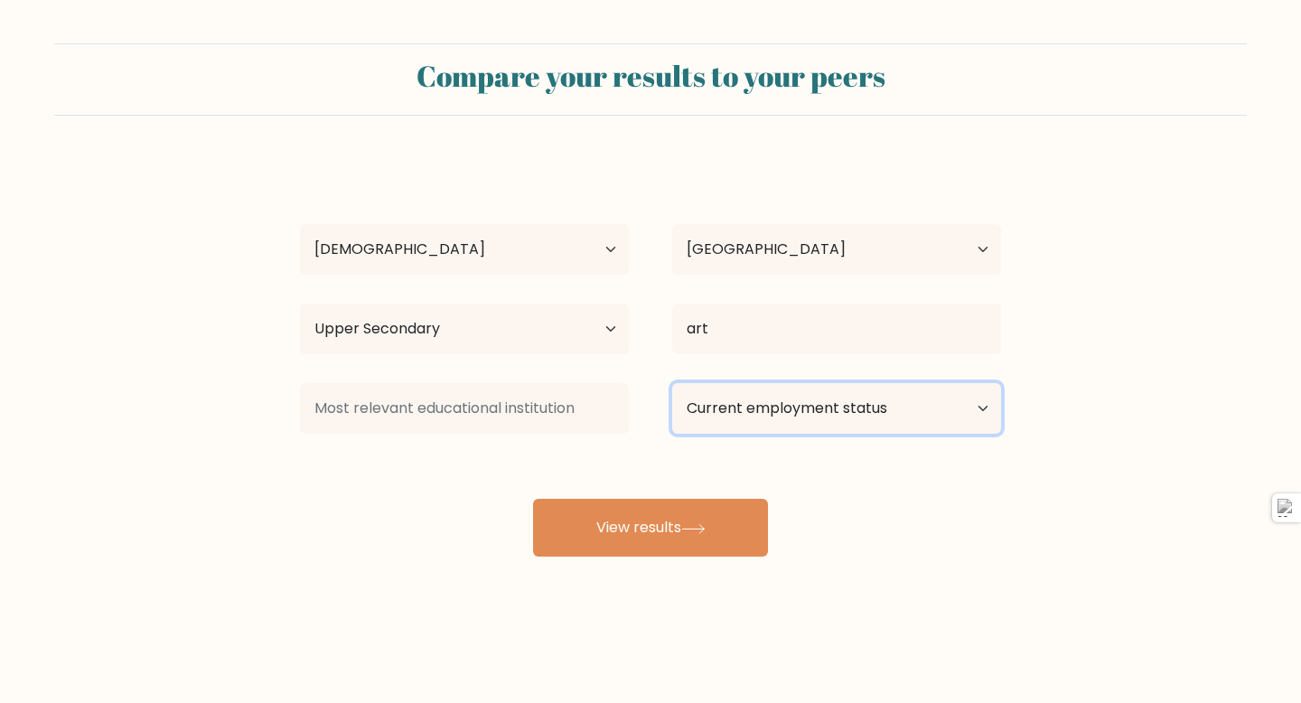
click at [943, 426] on select "Current employment status Employed Student Retired Other / prefer not to answer" at bounding box center [836, 408] width 329 height 51
select select "other"
click at [672, 383] on select "Current employment status Employed Student Retired Other / prefer not to answer" at bounding box center [836, 408] width 329 height 51
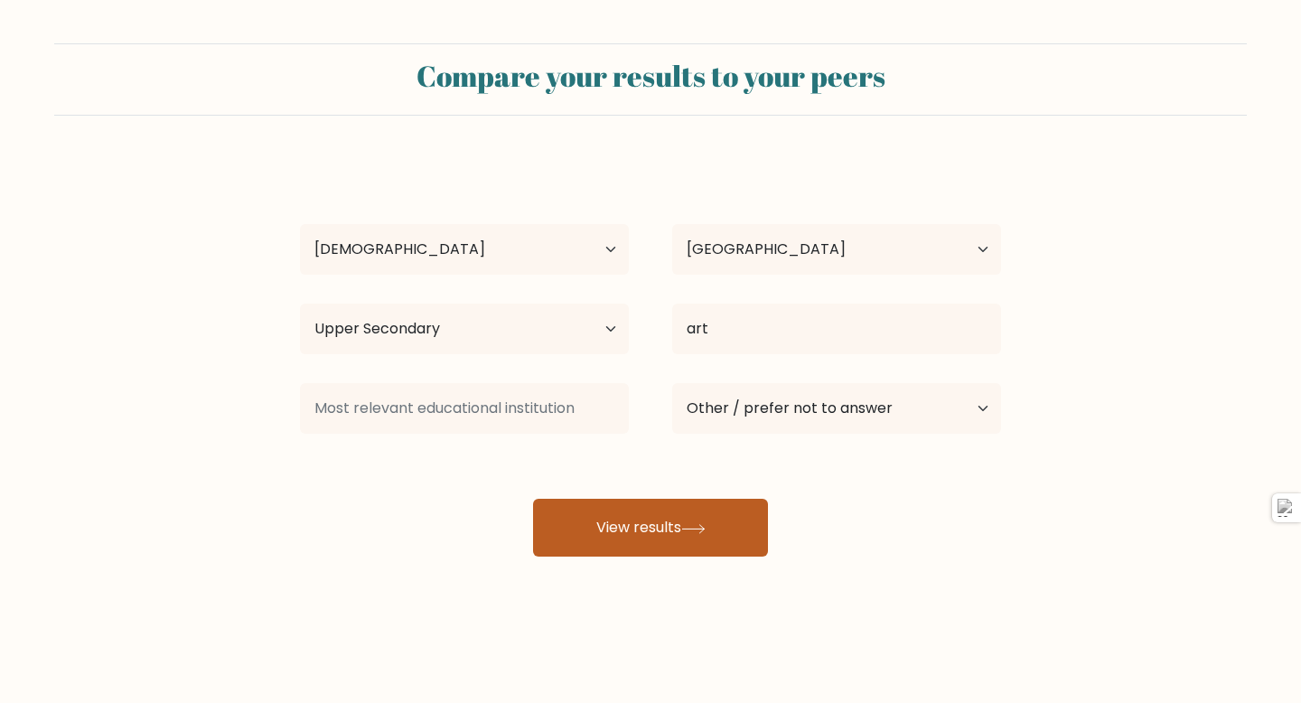
click at [703, 534] on button "View results" at bounding box center [650, 528] width 235 height 58
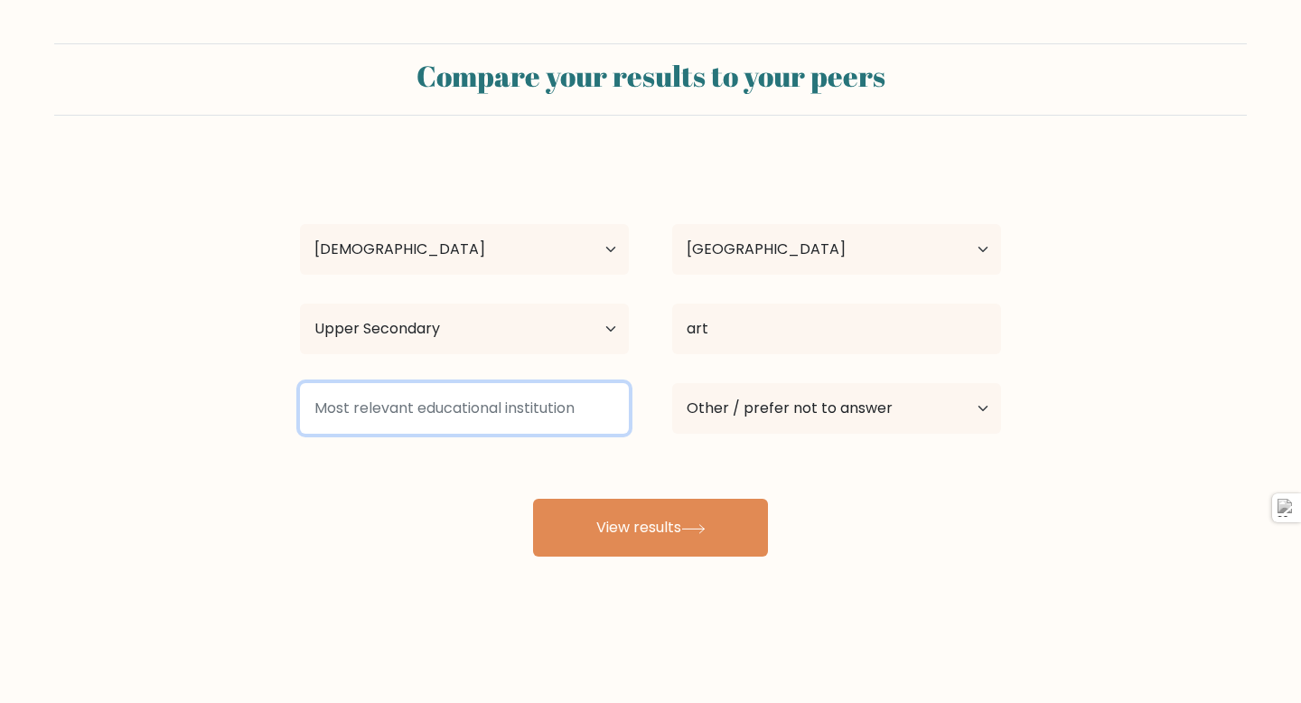
click at [491, 406] on input at bounding box center [464, 408] width 329 height 51
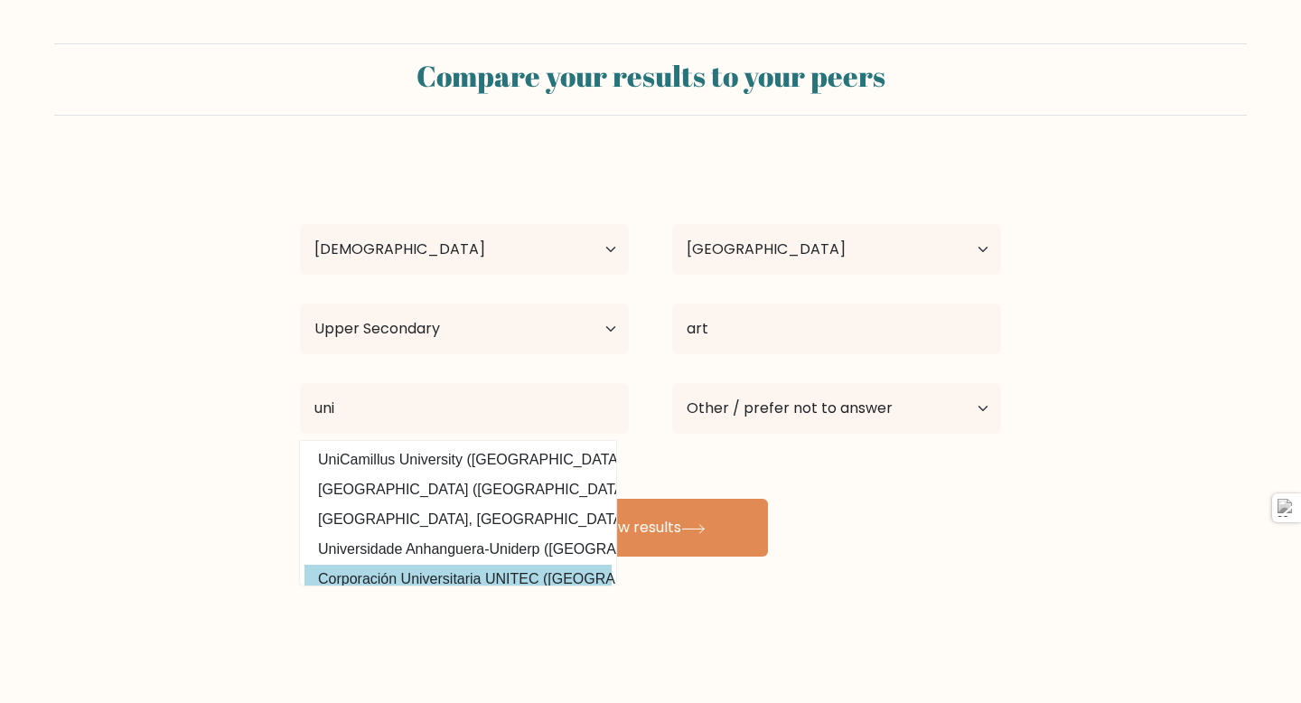
click at [521, 571] on option "Corporación Universitaria UNITEC (Colombia)" at bounding box center [457, 579] width 307 height 29
type input "Corporación Universitaria UNITEC"
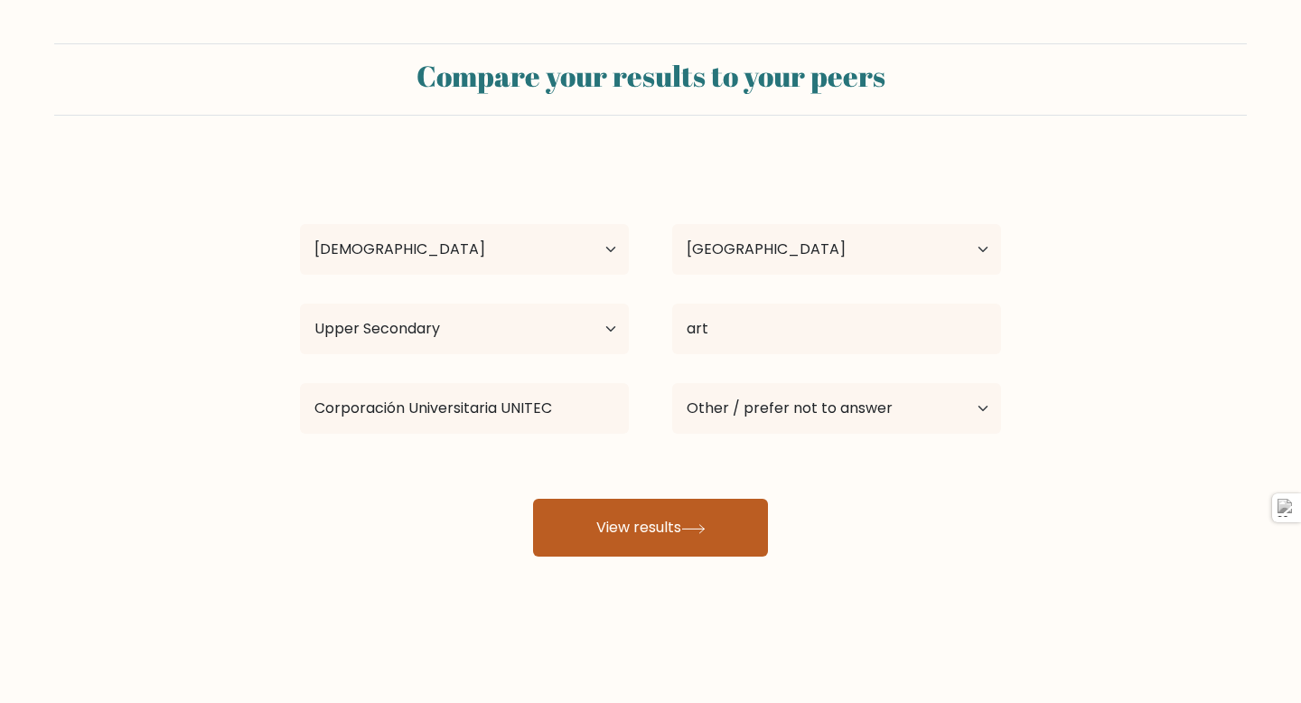
click at [649, 539] on button "View results" at bounding box center [650, 528] width 235 height 58
